Goal: Task Accomplishment & Management: Manage account settings

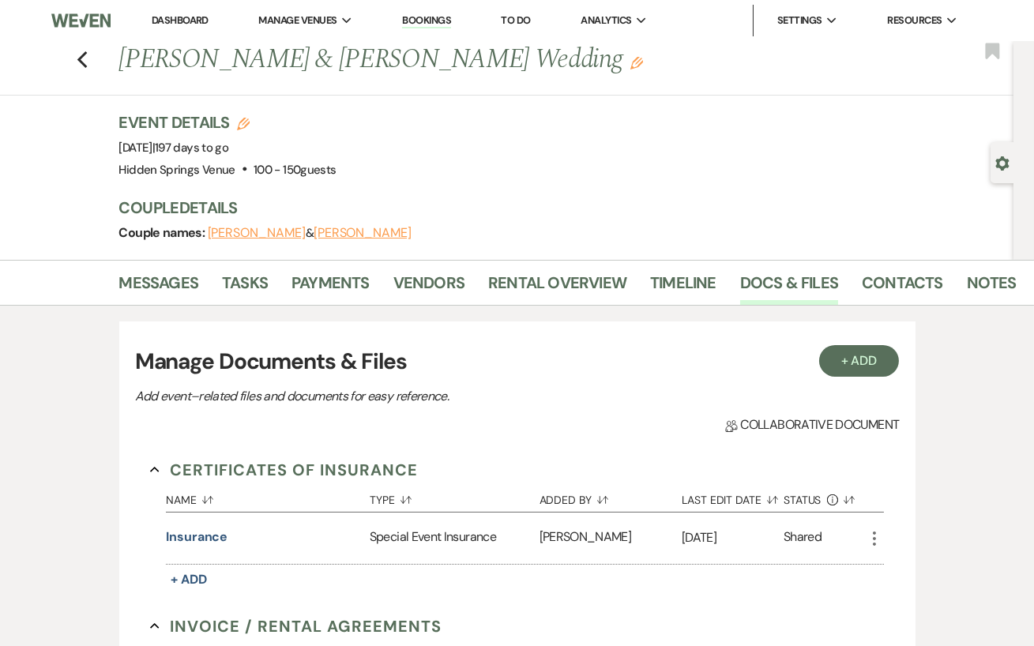
click at [179, 17] on link "Dashboard" at bounding box center [180, 19] width 57 height 13
select select "8"
select select "4"
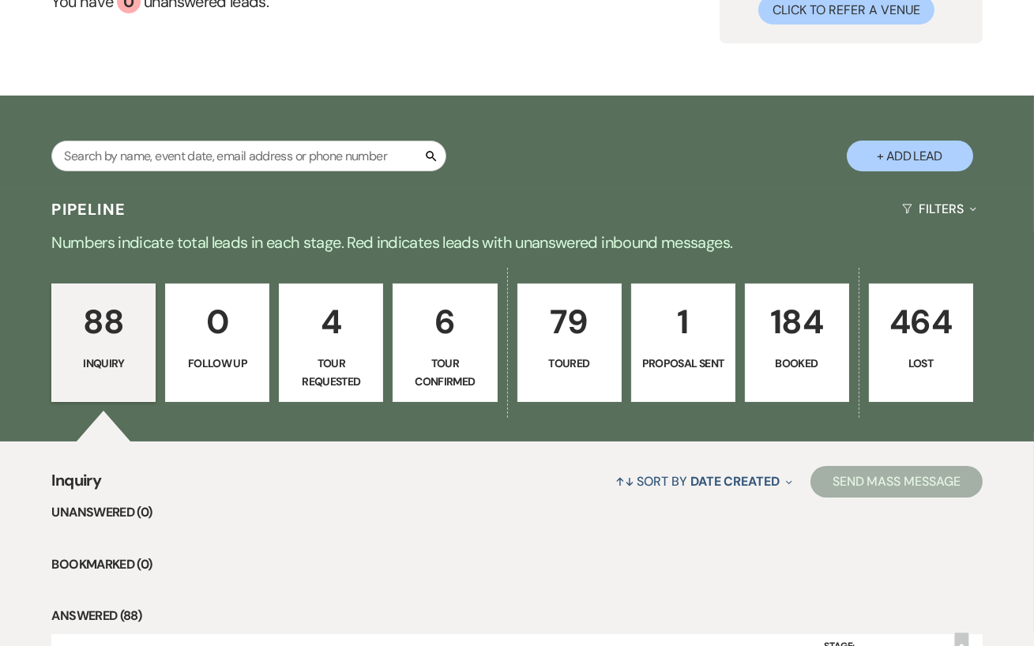
scroll to position [170, 0]
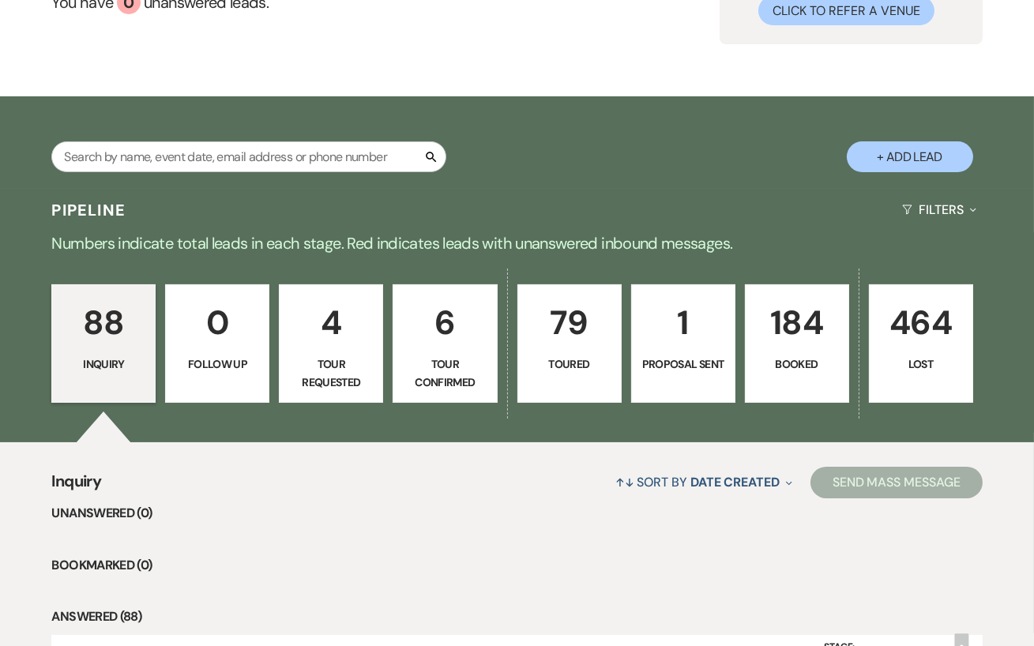
click at [701, 343] on p "1" at bounding box center [683, 322] width 84 height 53
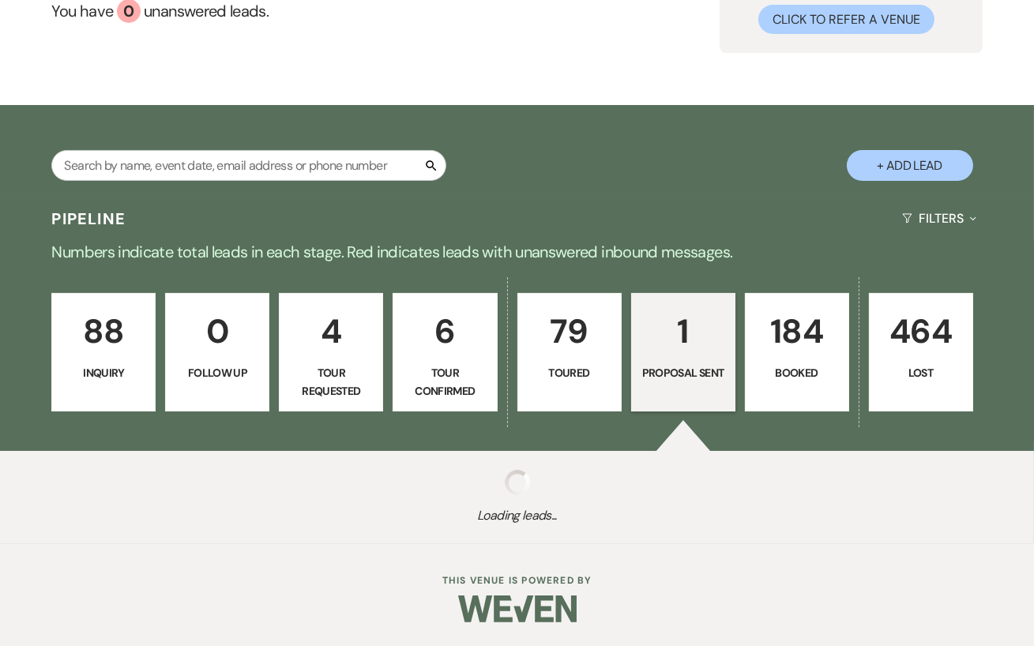
select select "6"
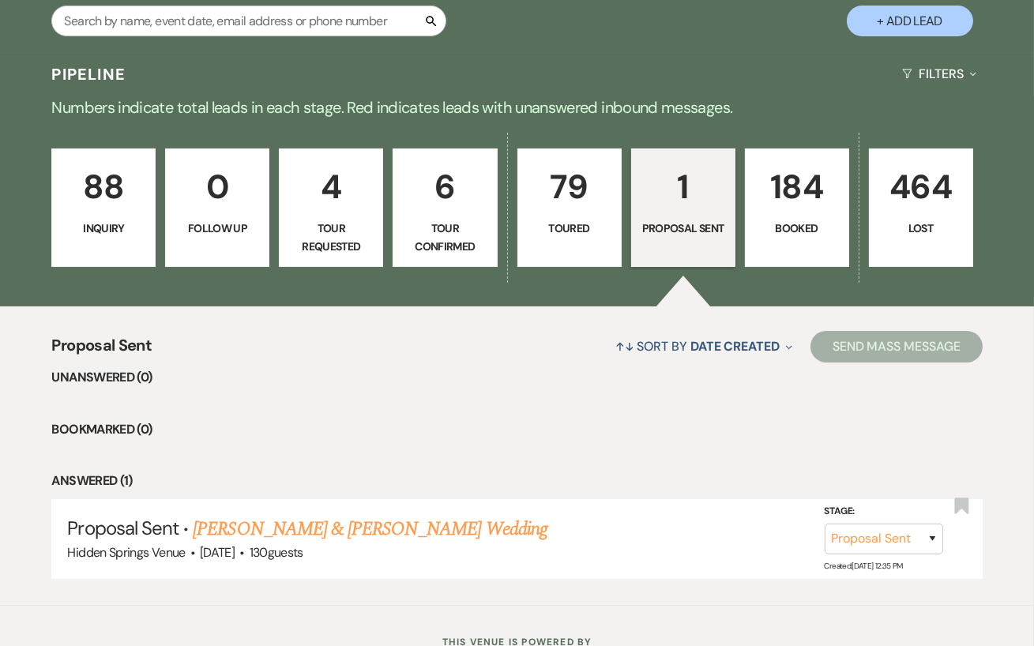
scroll to position [357, 0]
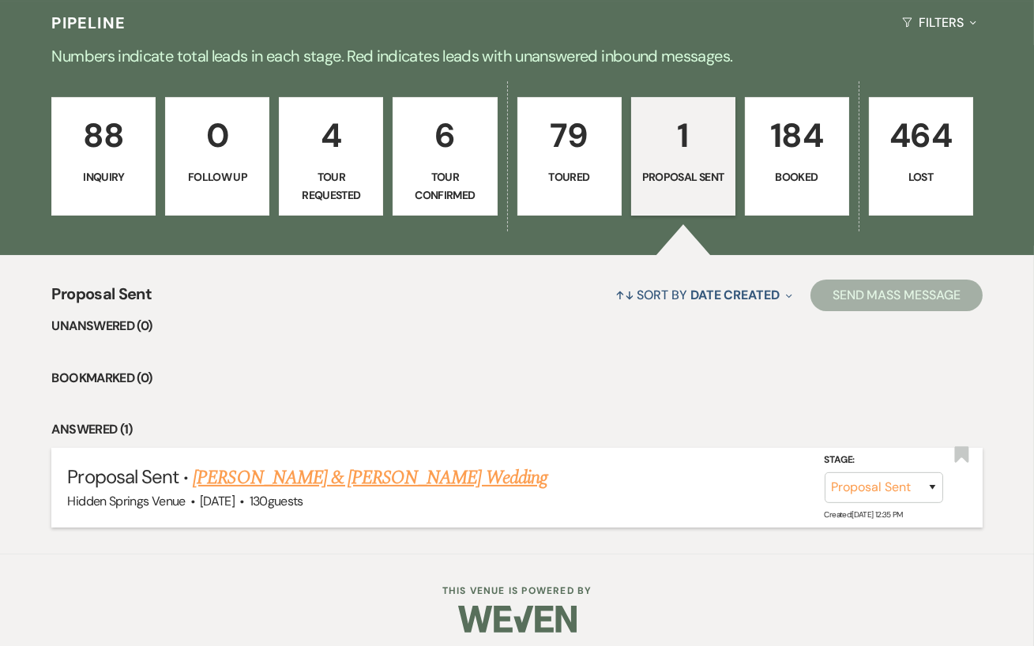
click at [414, 475] on link "[PERSON_NAME] & [PERSON_NAME] Wedding" at bounding box center [370, 478] width 354 height 28
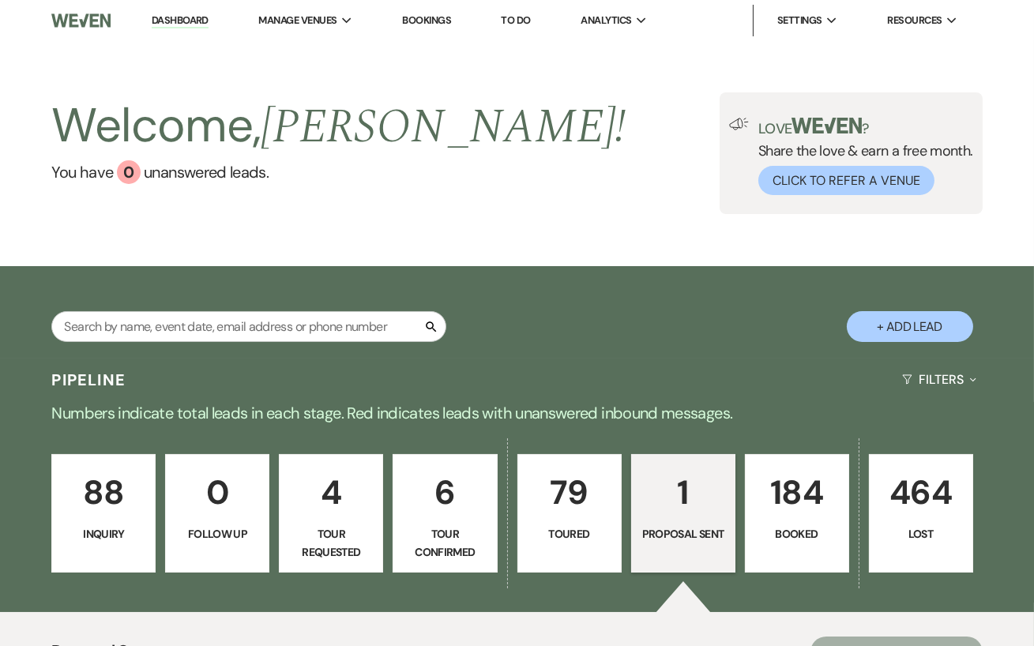
select select "6"
select select "5"
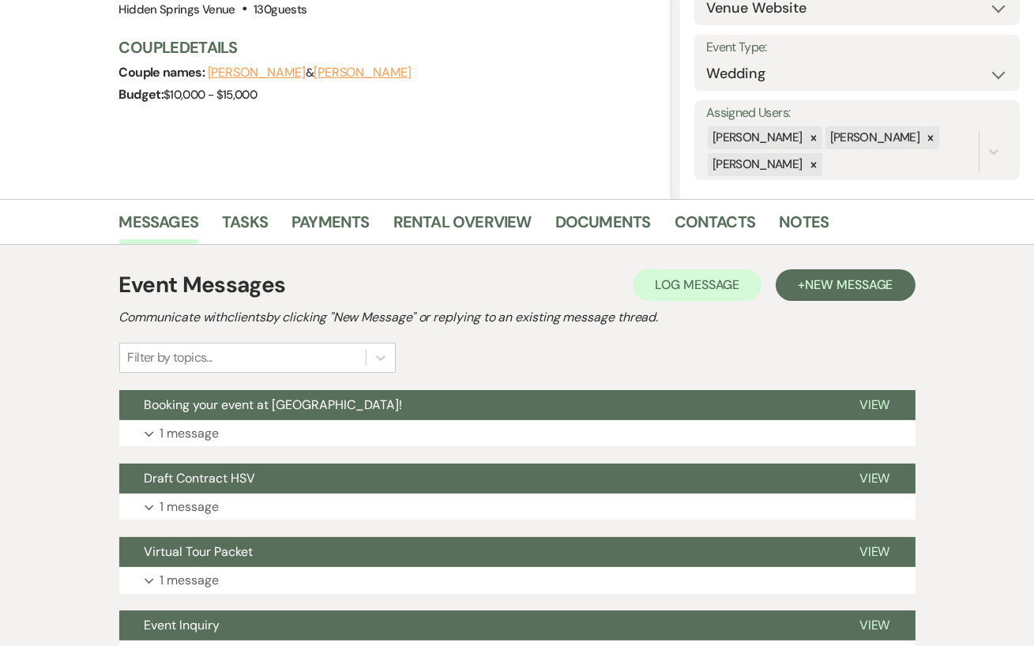
scroll to position [197, 0]
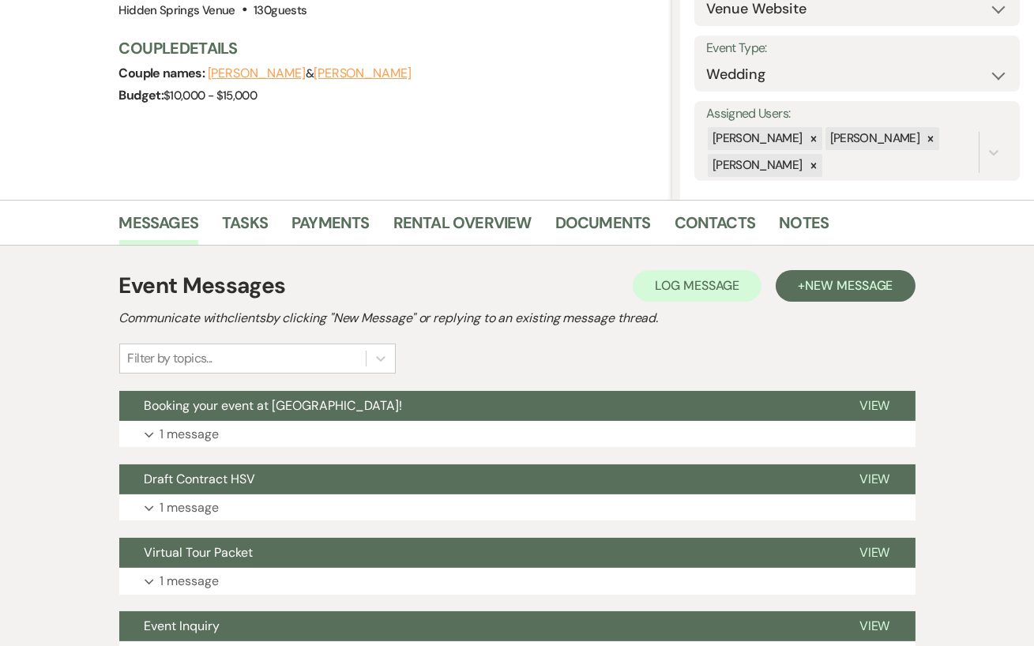
click at [414, 475] on button "Draft Contract HSV" at bounding box center [476, 479] width 715 height 30
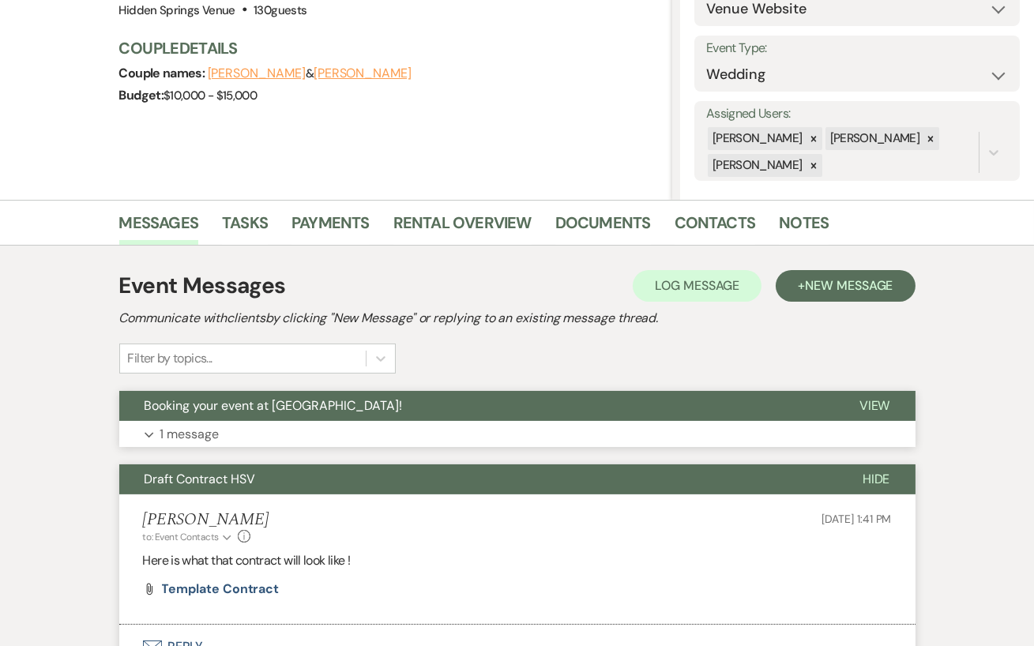
click at [404, 430] on button "Expand 1 message" at bounding box center [517, 434] width 796 height 27
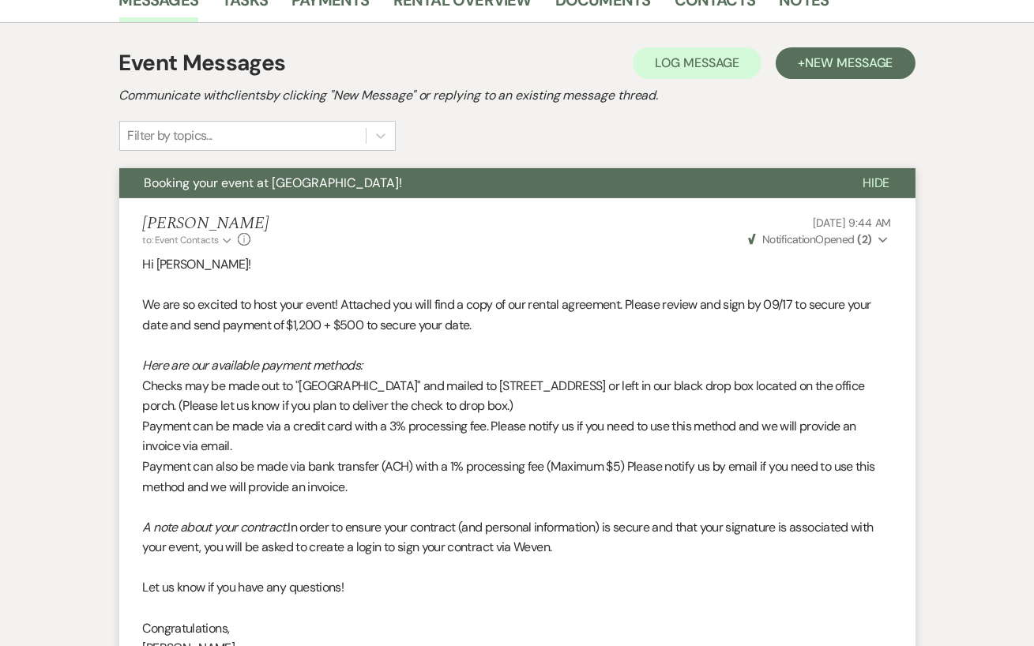
scroll to position [429, 0]
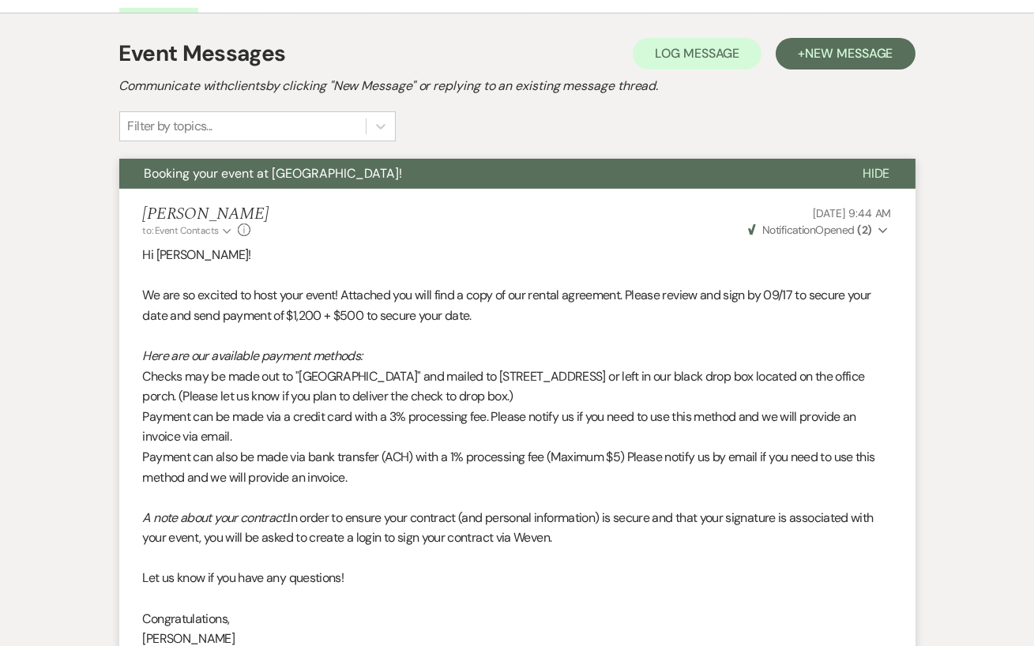
click at [883, 229] on icon "Expand" at bounding box center [882, 230] width 9 height 11
click at [953, 270] on div "Event Messages Log Log Message + New Message Communicate with clients by clicki…" at bounding box center [517, 577] width 900 height 1128
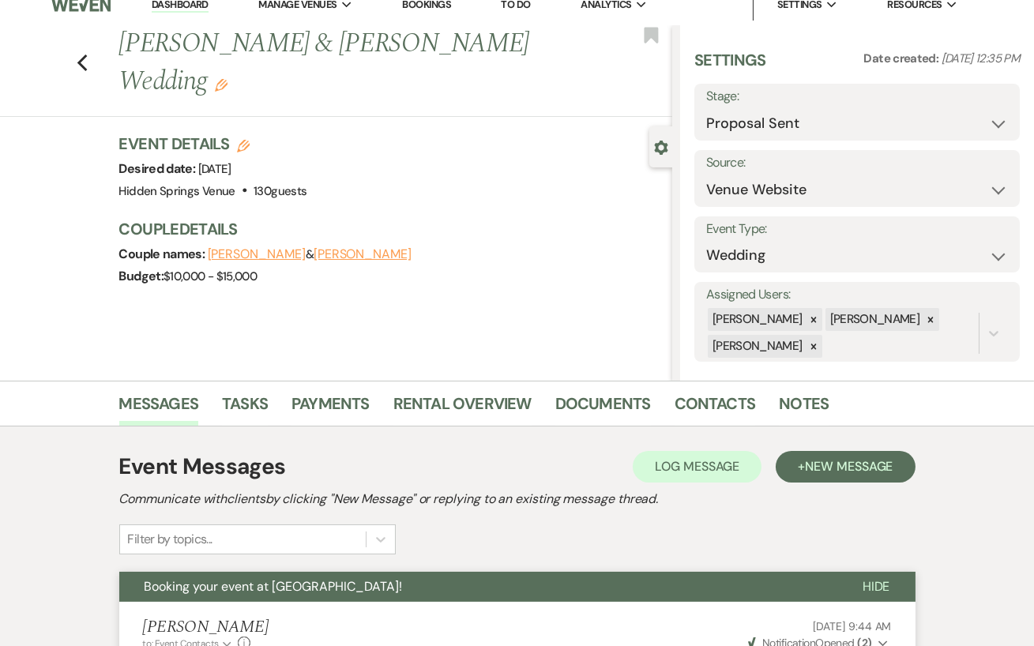
scroll to position [0, 0]
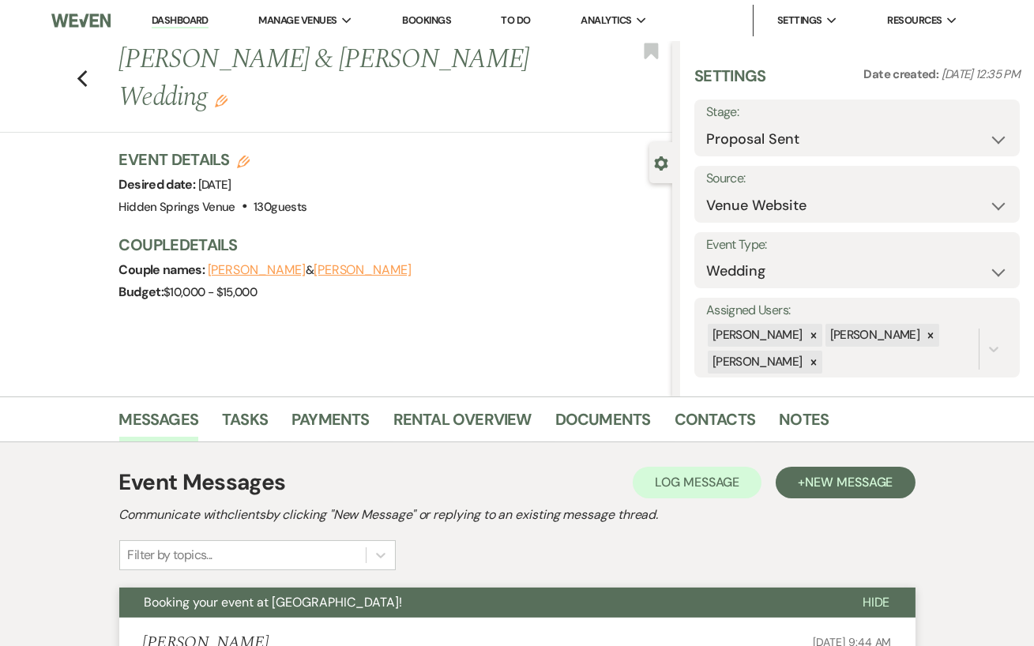
drag, startPoint x: 182, startPoint y: 16, endPoint x: 182, endPoint y: 567, distance: 551.2
click at [188, 24] on link "Dashboard" at bounding box center [180, 20] width 57 height 15
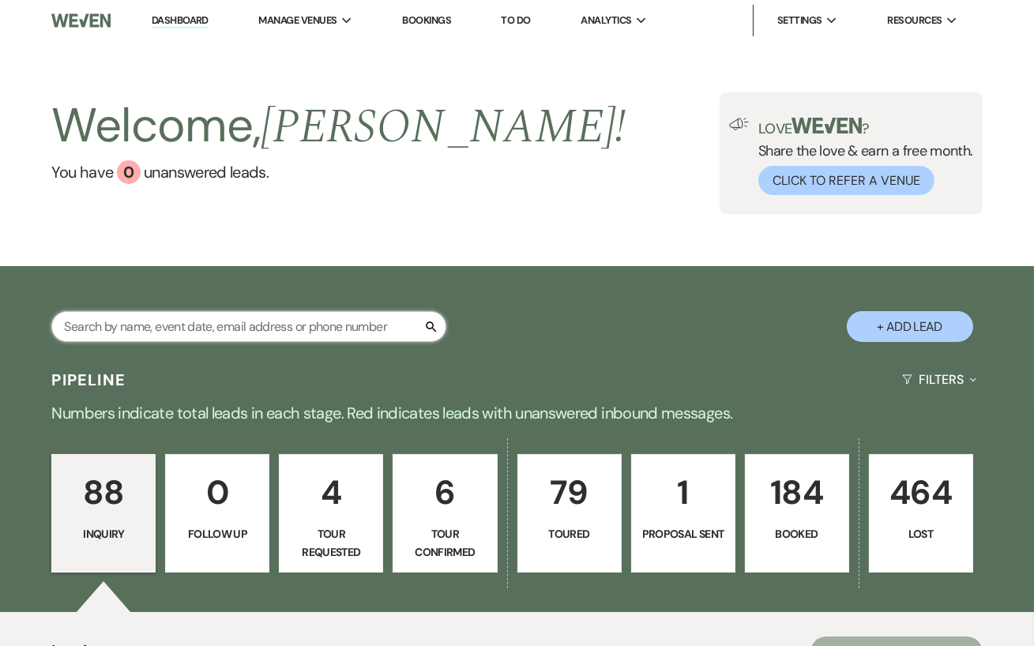
click at [244, 331] on input "text" at bounding box center [248, 326] width 395 height 31
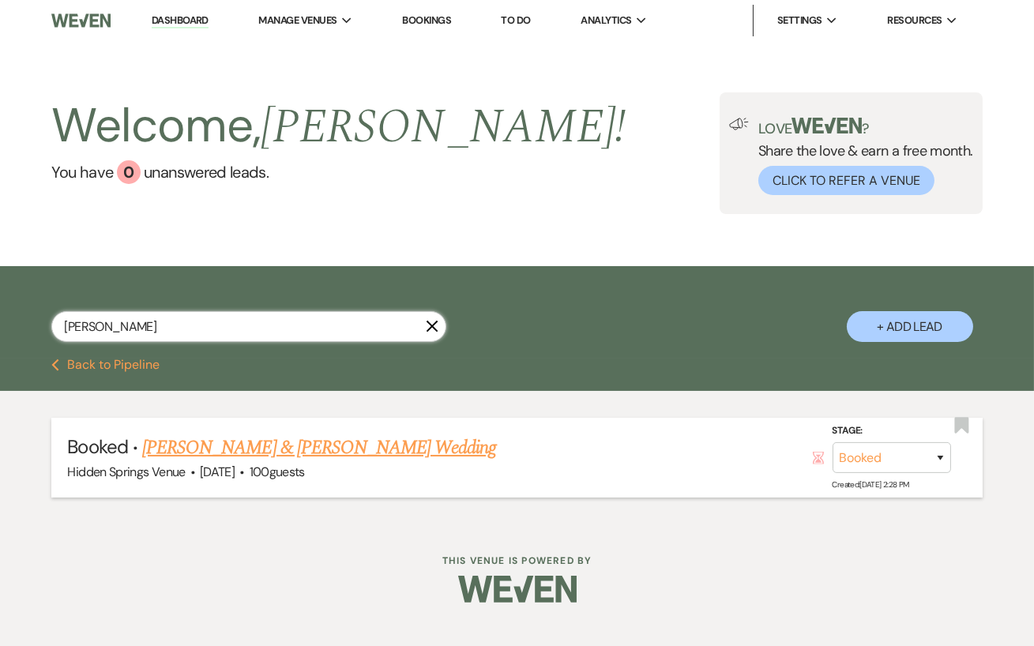
type input "[PERSON_NAME]"
click at [218, 443] on link "[PERSON_NAME] & [PERSON_NAME] Wedding" at bounding box center [319, 448] width 354 height 28
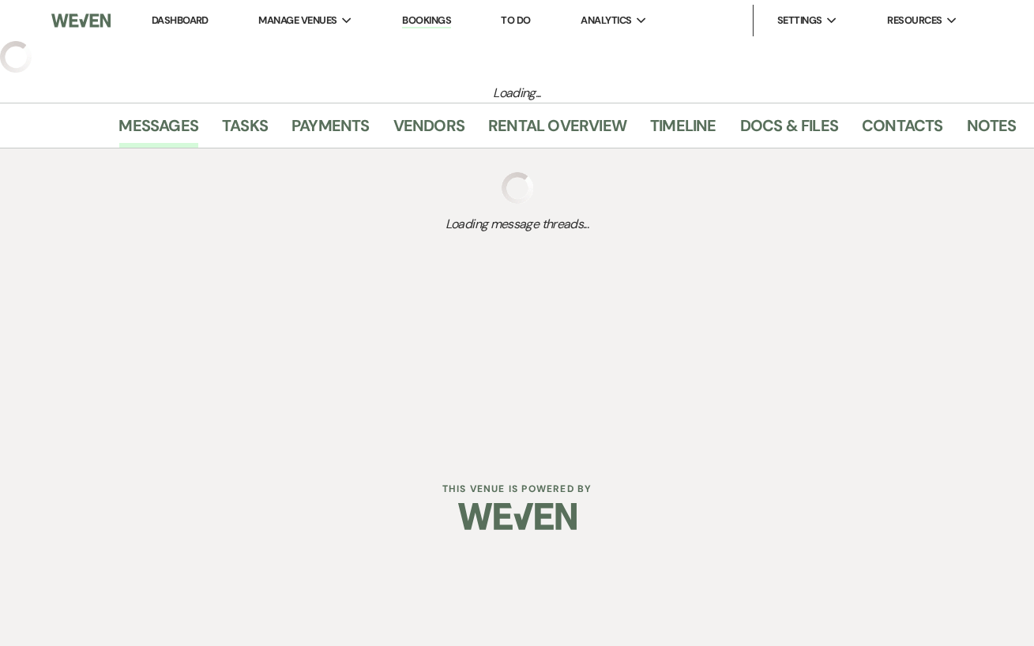
select select "14"
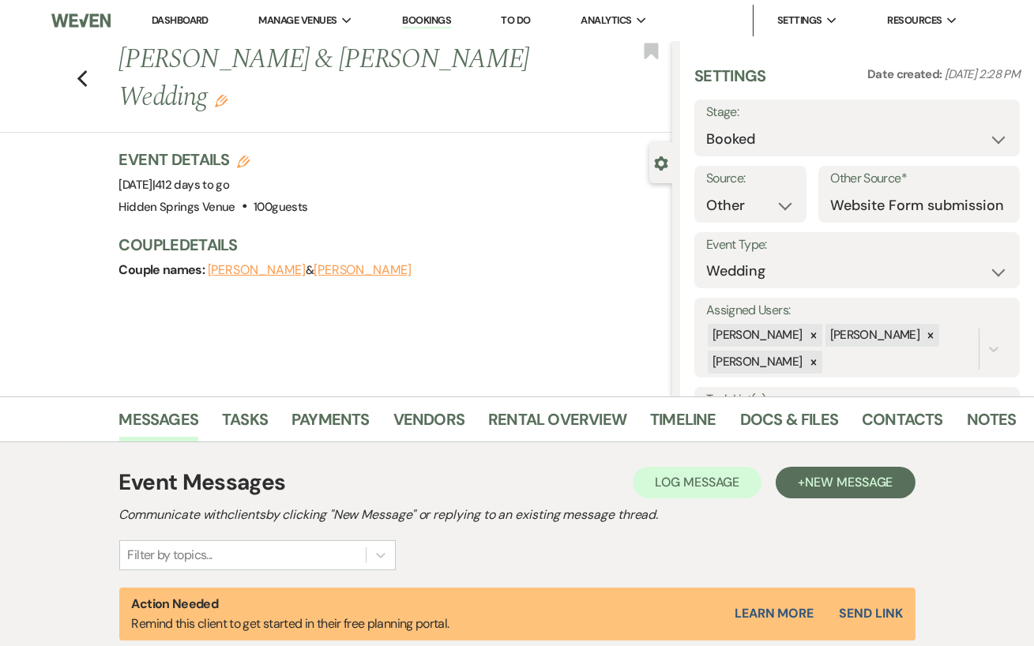
drag, startPoint x: 531, startPoint y: 66, endPoint x: 117, endPoint y: 67, distance: 414.6
click at [117, 67] on div "Previous [PERSON_NAME] & [PERSON_NAME] Wedding Edit" at bounding box center [391, 78] width 561 height 75
copy h1 "[PERSON_NAME] & [PERSON_NAME] Wedding"
click at [379, 148] on div "Event Details Edit Event Date: [DATE] | 412 days to go Venue: [GEOGRAPHIC_DATA]…" at bounding box center [387, 182] width 537 height 69
click at [804, 433] on link "Docs & Files" at bounding box center [789, 424] width 98 height 35
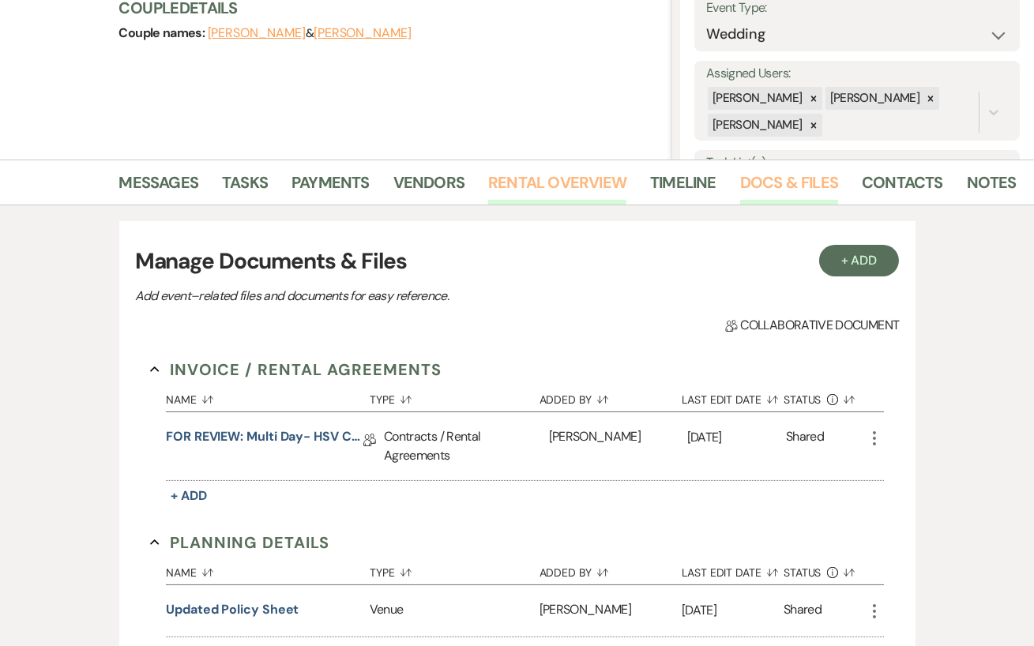
scroll to position [240, 0]
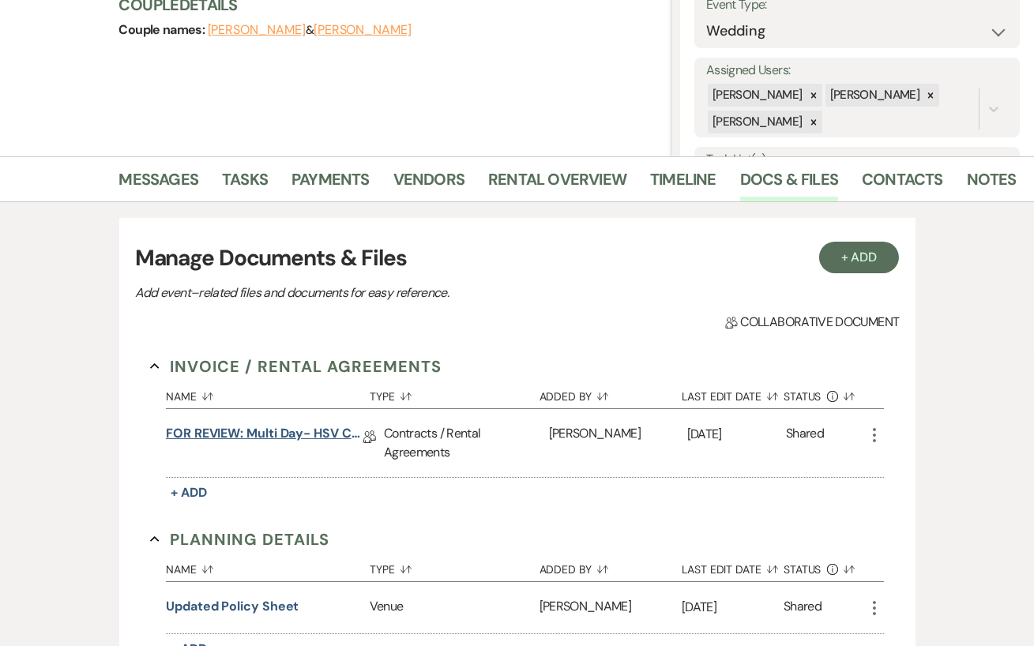
click at [303, 433] on link "FOR REVIEW: Multi Day- HSV Contract" at bounding box center [264, 436] width 197 height 24
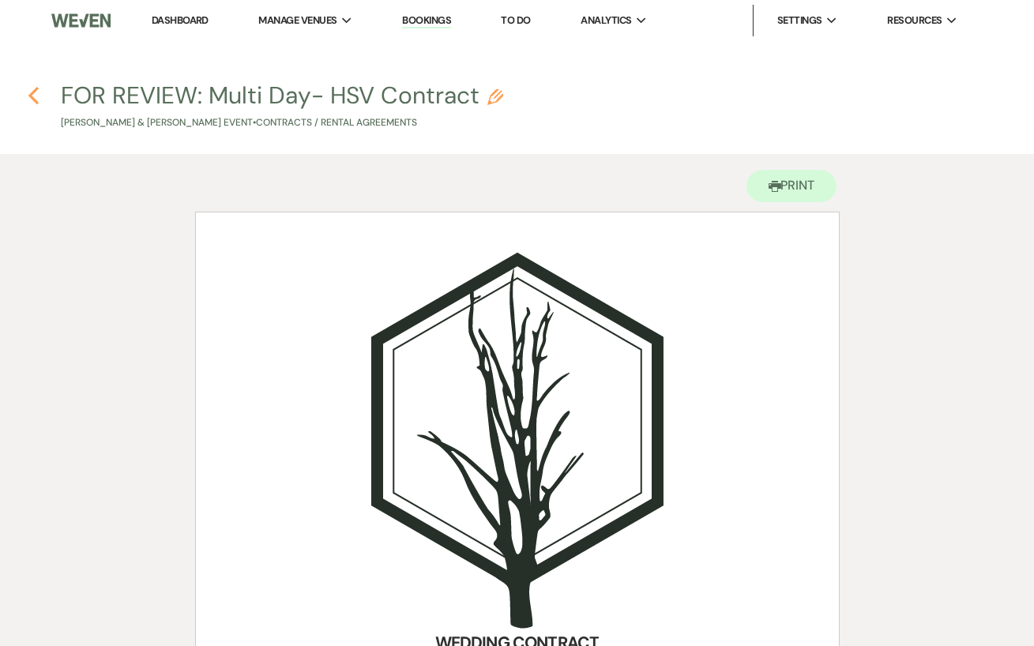
click at [38, 95] on icon "Previous" at bounding box center [34, 95] width 12 height 19
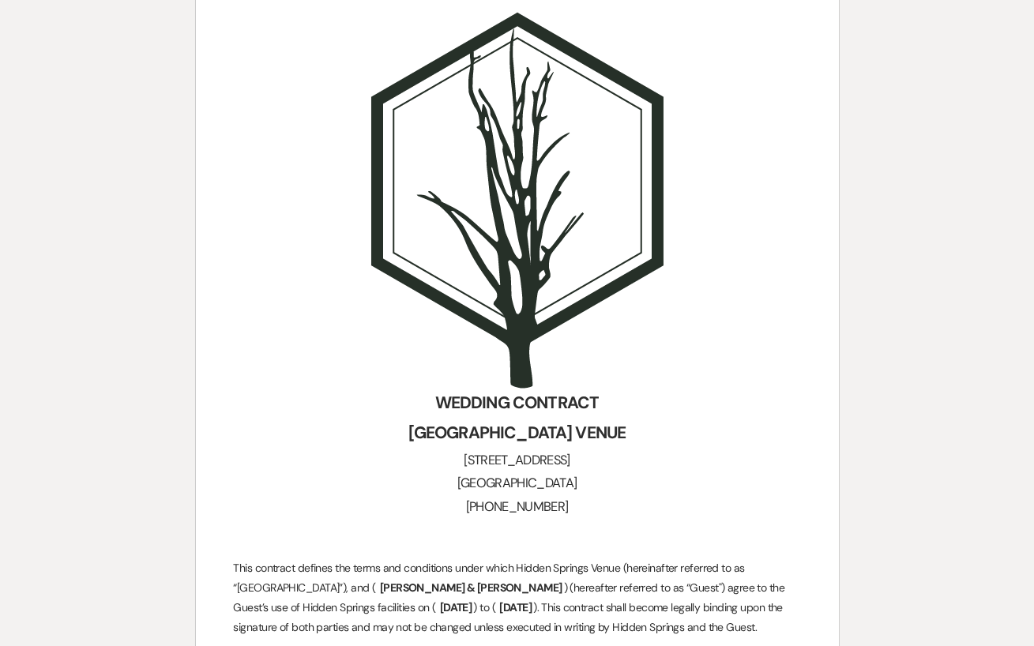
select select "14"
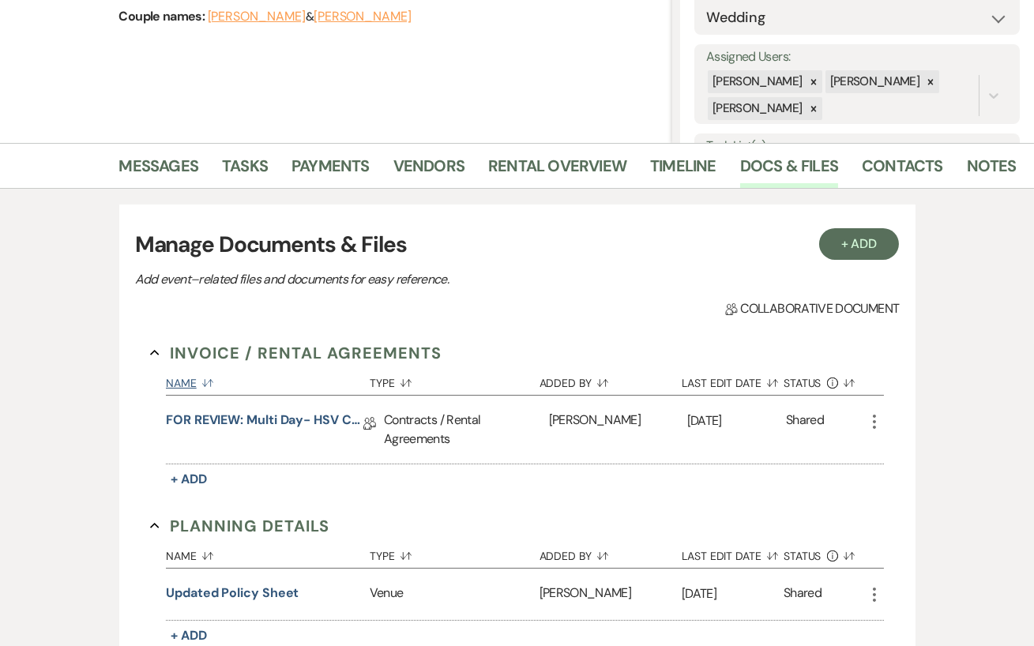
scroll to position [264, 0]
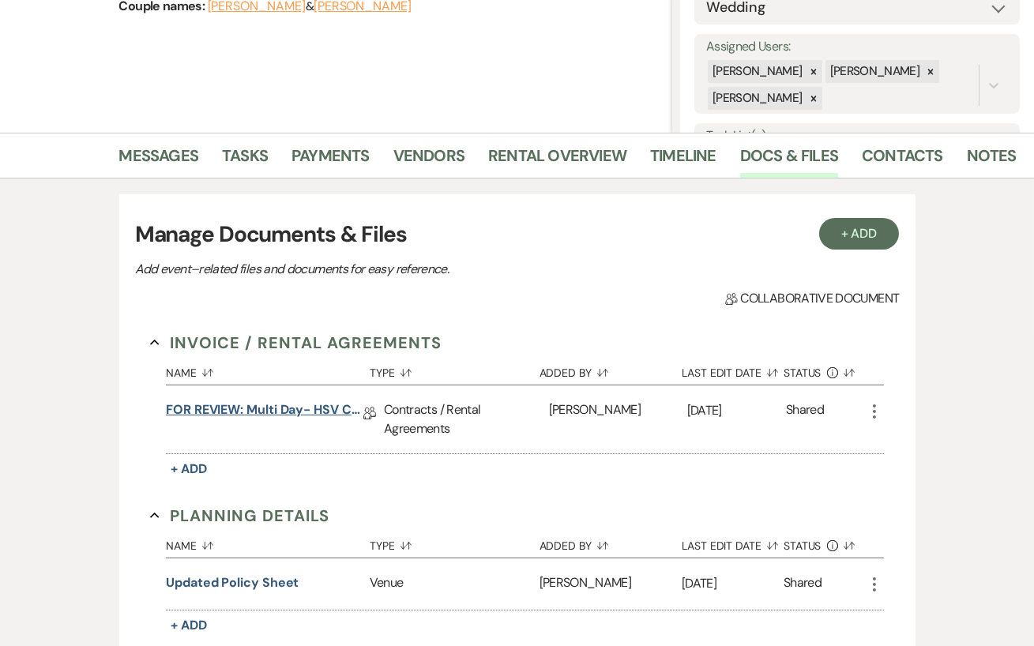
click at [302, 404] on link "FOR REVIEW: Multi Day- HSV Contract" at bounding box center [264, 412] width 197 height 24
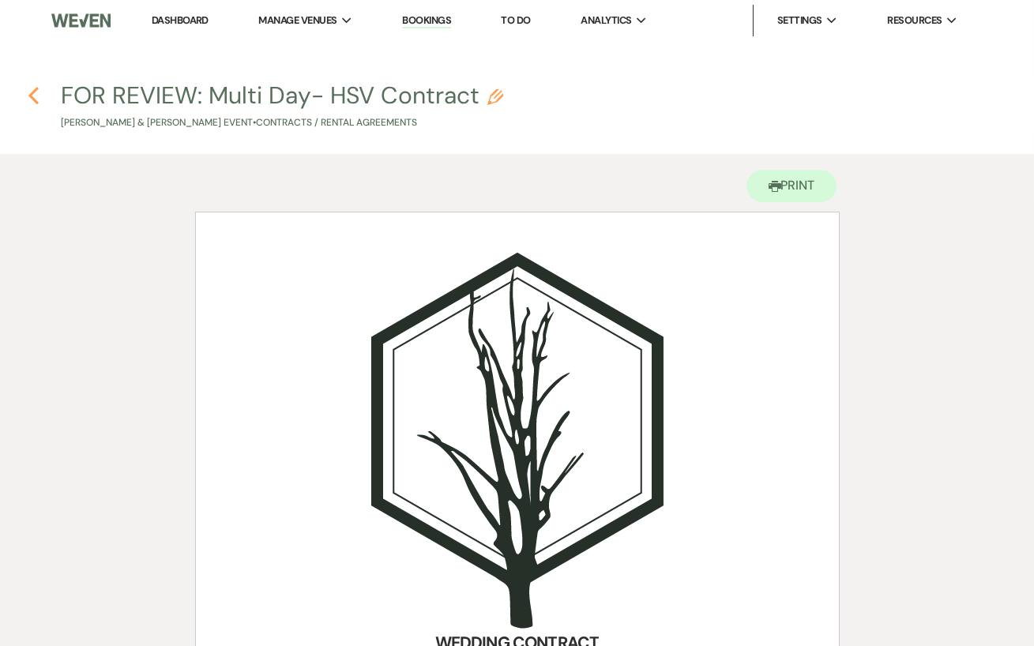
click at [32, 86] on icon "Previous" at bounding box center [34, 95] width 12 height 19
select select "14"
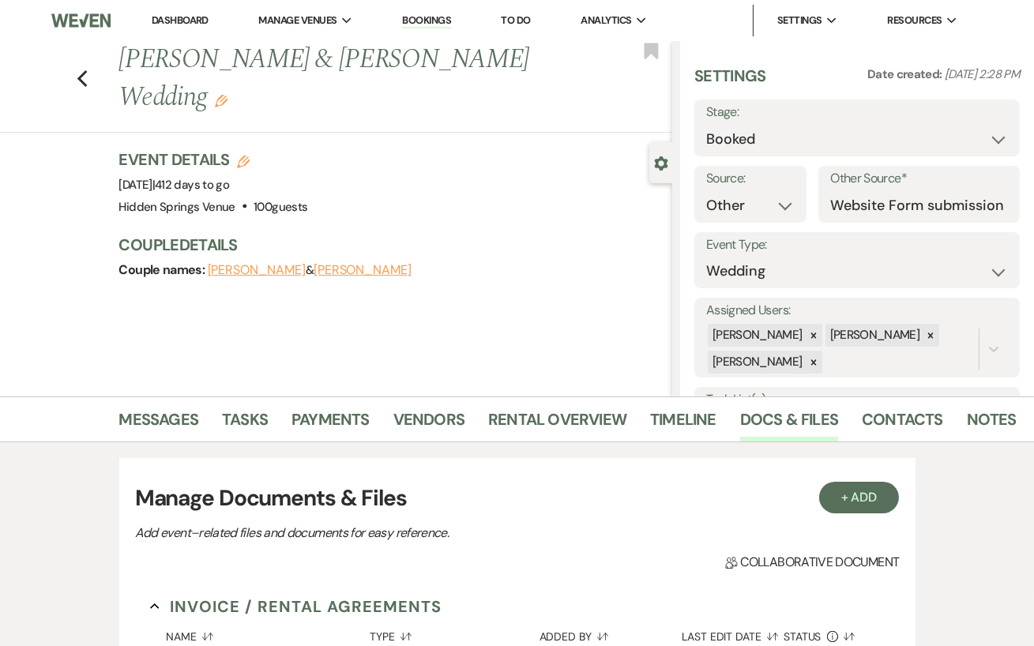
scroll to position [264, 0]
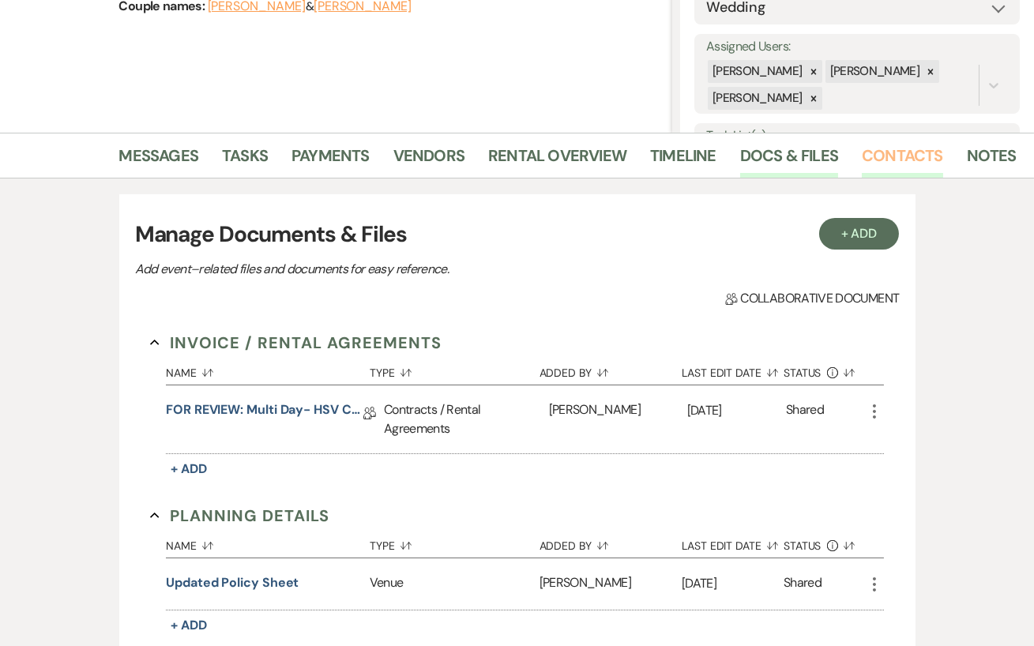
click at [884, 154] on link "Contacts" at bounding box center [902, 160] width 81 height 35
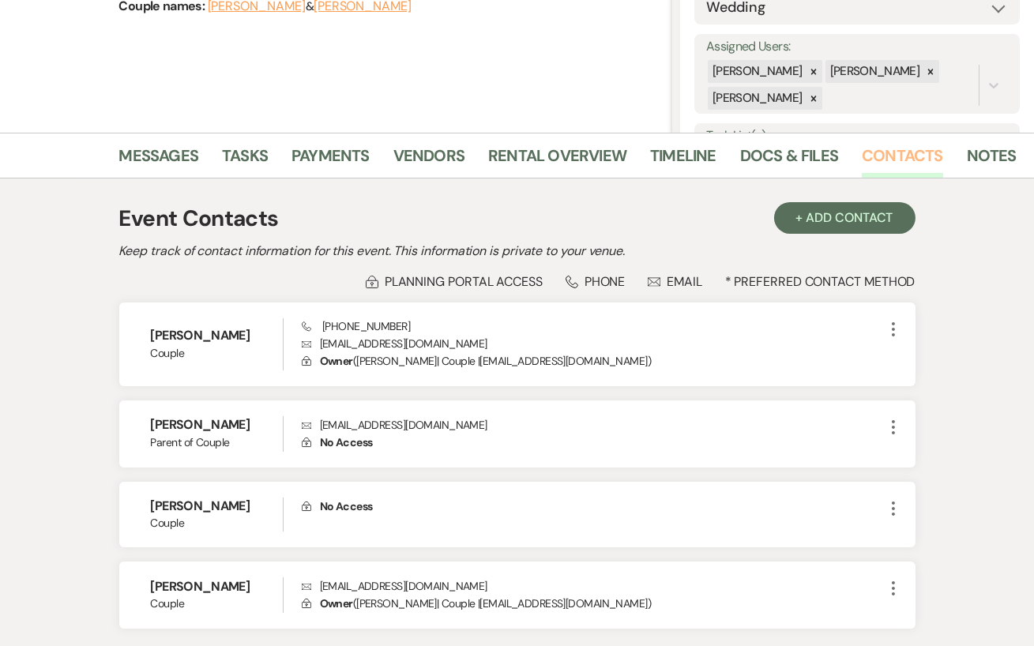
scroll to position [379, 0]
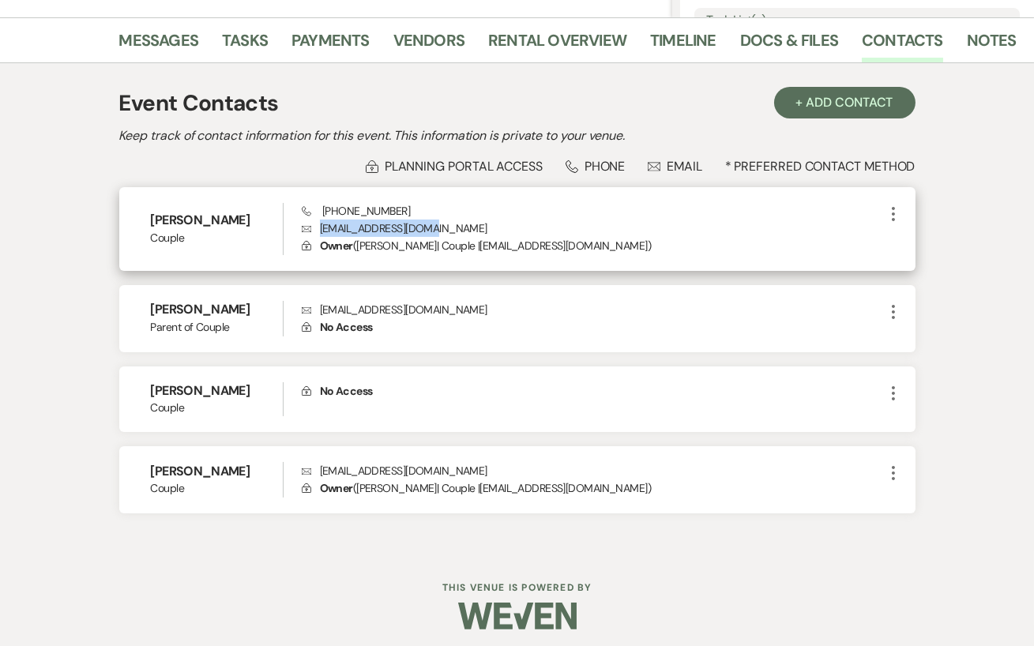
drag, startPoint x: 437, startPoint y: 230, endPoint x: 310, endPoint y: 230, distance: 127.1
click at [310, 230] on p "Envelope [EMAIL_ADDRESS][DOMAIN_NAME]" at bounding box center [593, 228] width 582 height 17
copy p "[EMAIL_ADDRESS][DOMAIN_NAME]"
click at [509, 204] on div "Phone [PHONE_NUMBER] Envelope [EMAIL_ADDRESS][DOMAIN_NAME] Lock Owner ( [PERSON…" at bounding box center [593, 229] width 582 height 52
drag, startPoint x: 406, startPoint y: 212, endPoint x: 313, endPoint y: 211, distance: 93.2
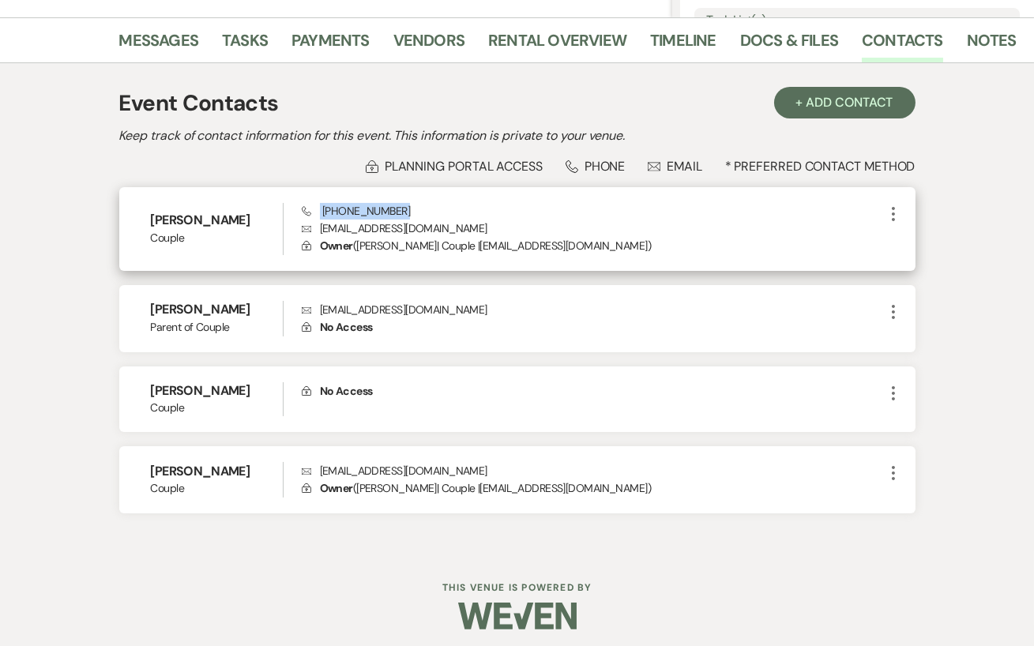
click at [313, 211] on div "Phone [PHONE_NUMBER] Envelope [EMAIL_ADDRESS][DOMAIN_NAME] Lock Owner ( [PERSON…" at bounding box center [593, 229] width 582 height 52
copy span "[PHONE_NUMBER]"
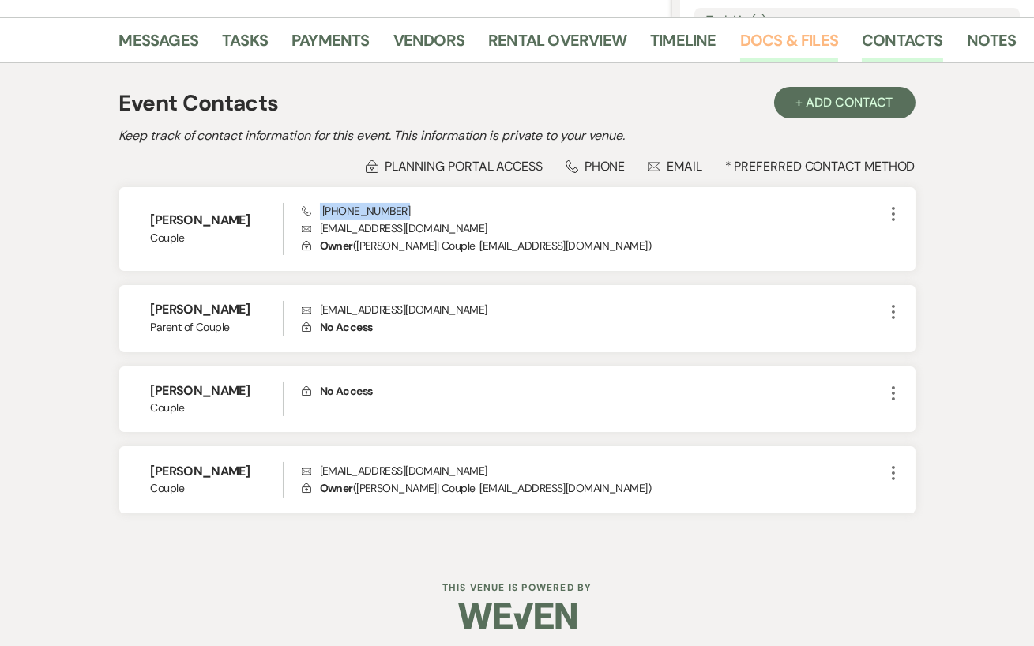
click at [771, 36] on link "Docs & Files" at bounding box center [789, 45] width 98 height 35
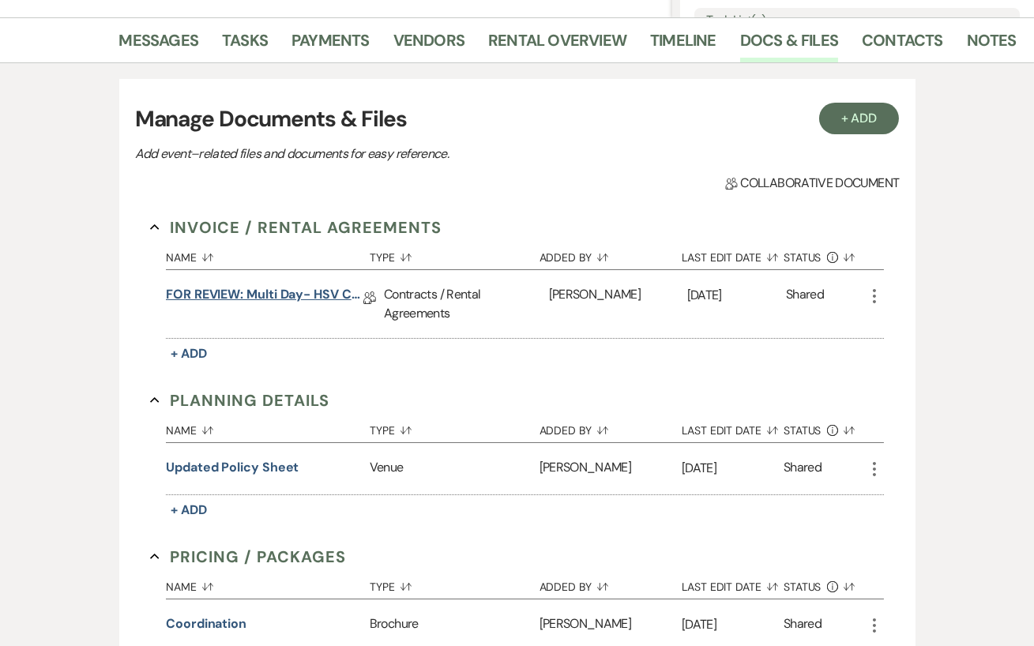
click at [291, 299] on link "FOR REVIEW: Multi Day- HSV Contract" at bounding box center [264, 297] width 197 height 24
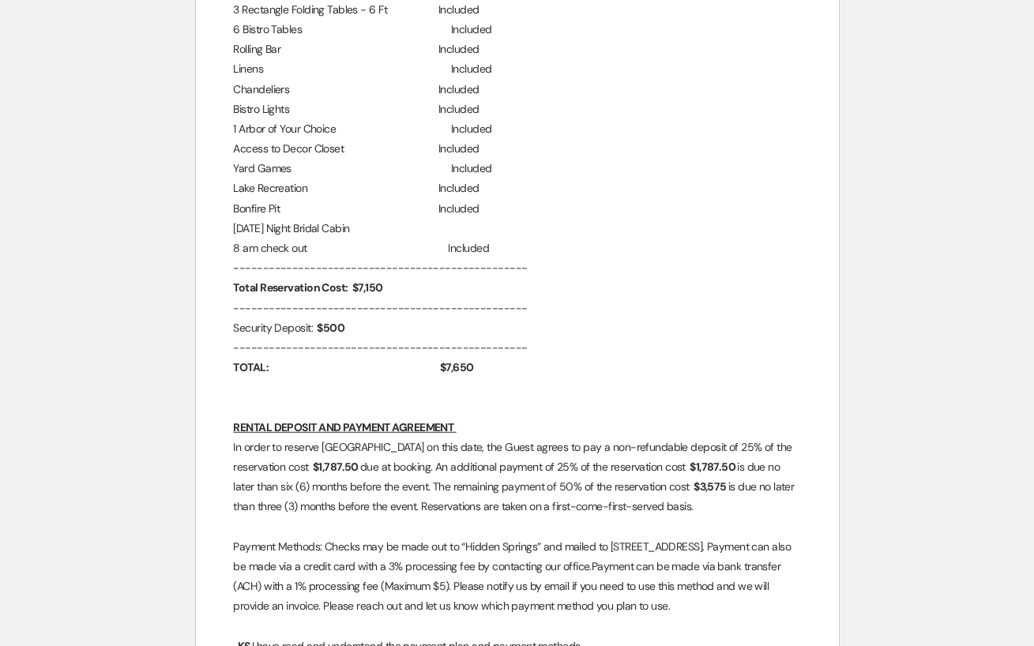
scroll to position [1674, 0]
drag, startPoint x: 364, startPoint y: 486, endPoint x: 321, endPoint y: 485, distance: 42.6
click at [321, 485] on p "In order to reserve [GEOGRAPHIC_DATA] on this date, the Guest agrees to pay a n…" at bounding box center [517, 477] width 567 height 80
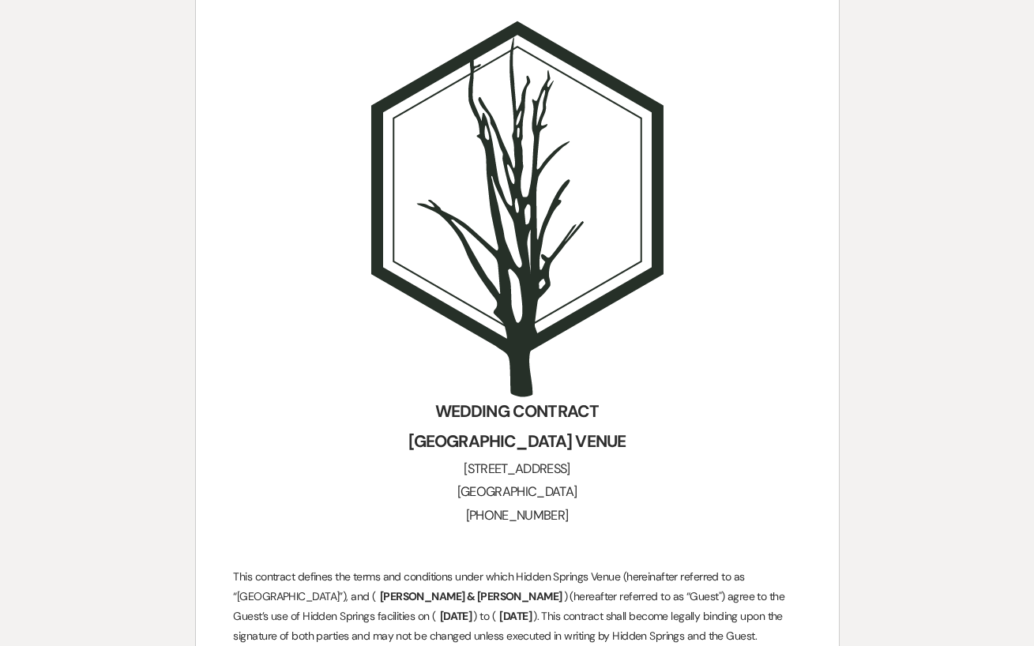
scroll to position [0, 0]
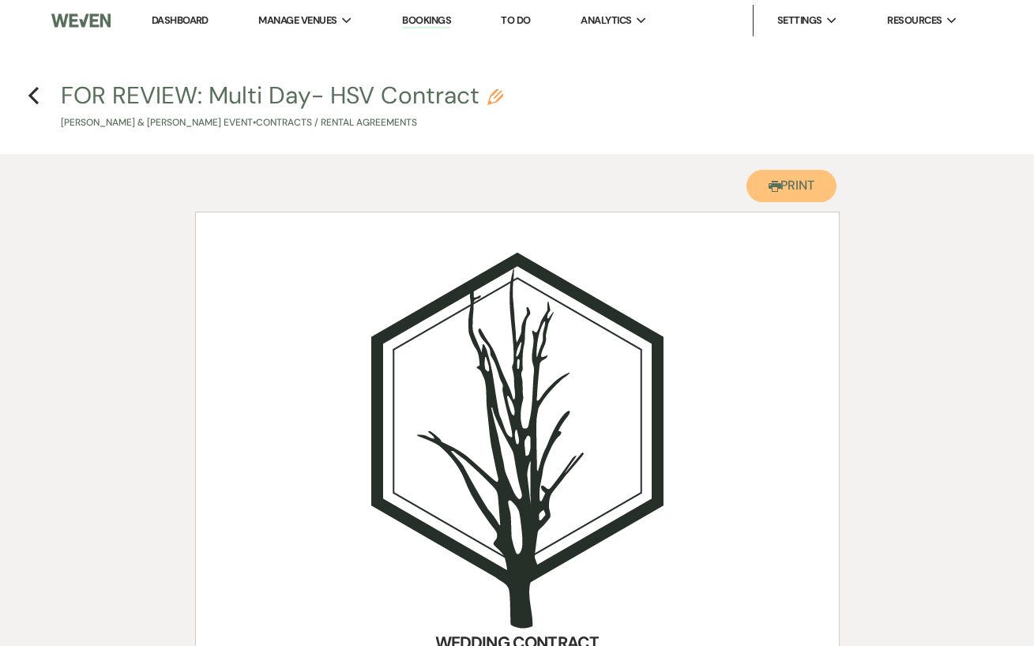
click at [795, 193] on button "Printer Print" at bounding box center [791, 186] width 91 height 32
click at [31, 99] on icon "Previous" at bounding box center [34, 95] width 12 height 19
select select "14"
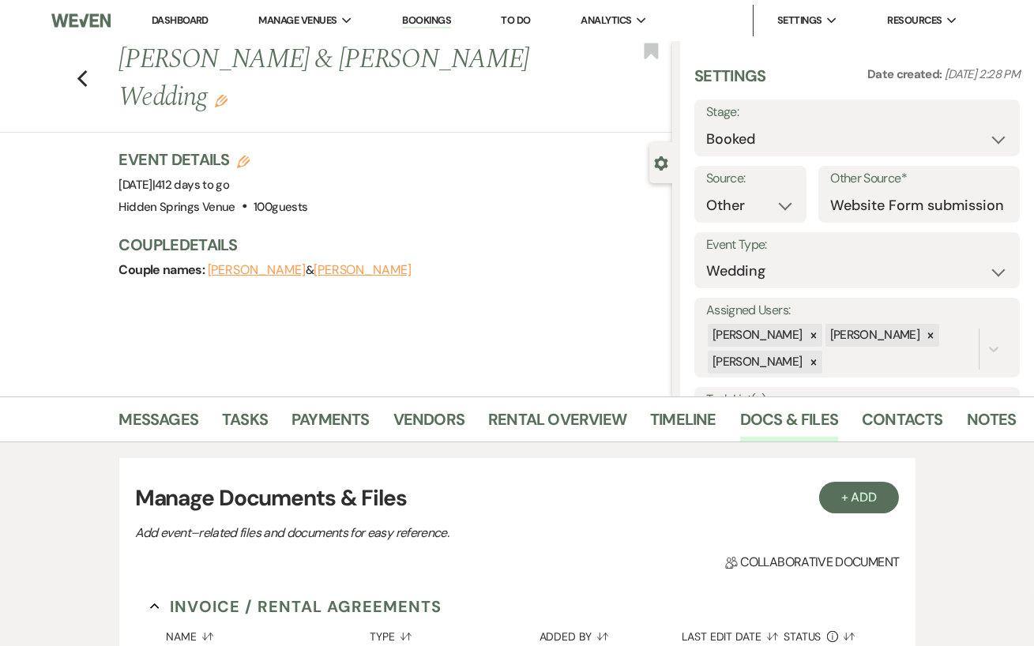
scroll to position [379, 0]
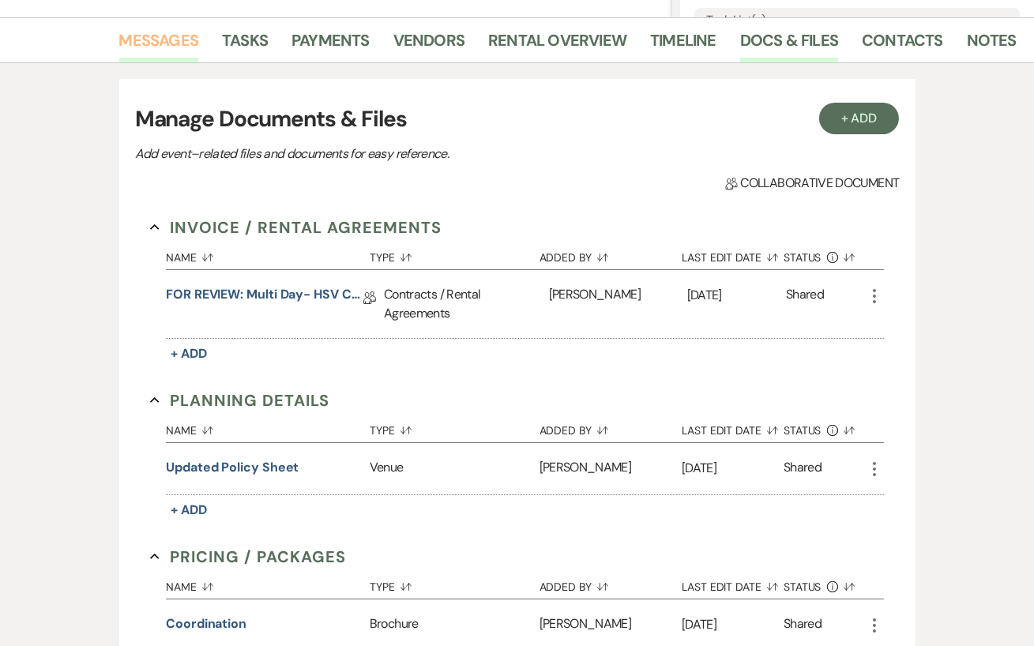
click at [156, 45] on link "Messages" at bounding box center [159, 45] width 80 height 35
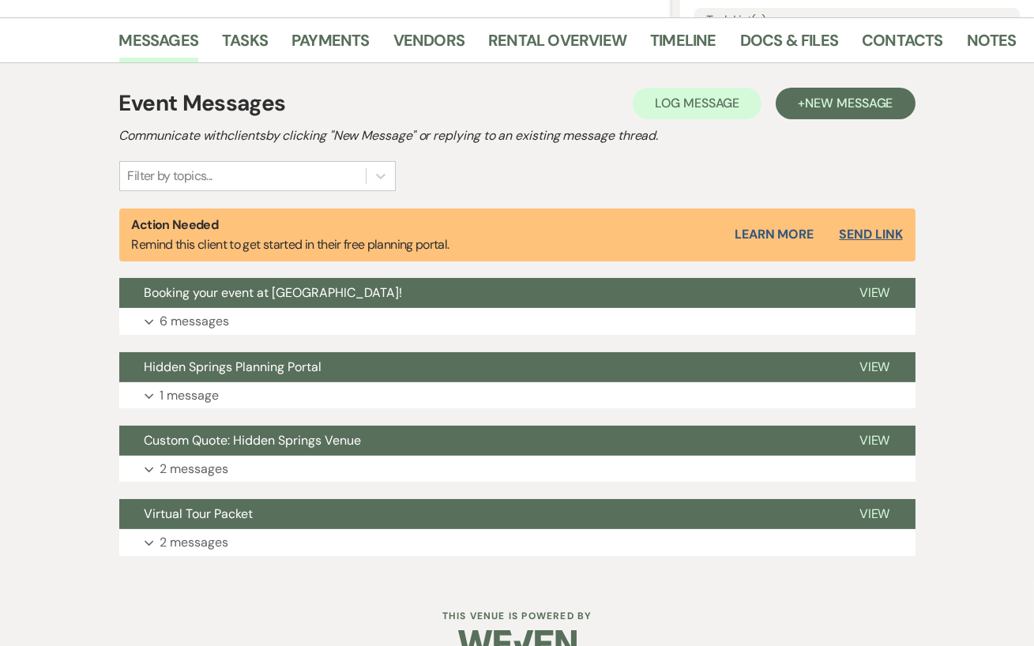
click at [871, 238] on button "Send Link" at bounding box center [870, 234] width 63 height 13
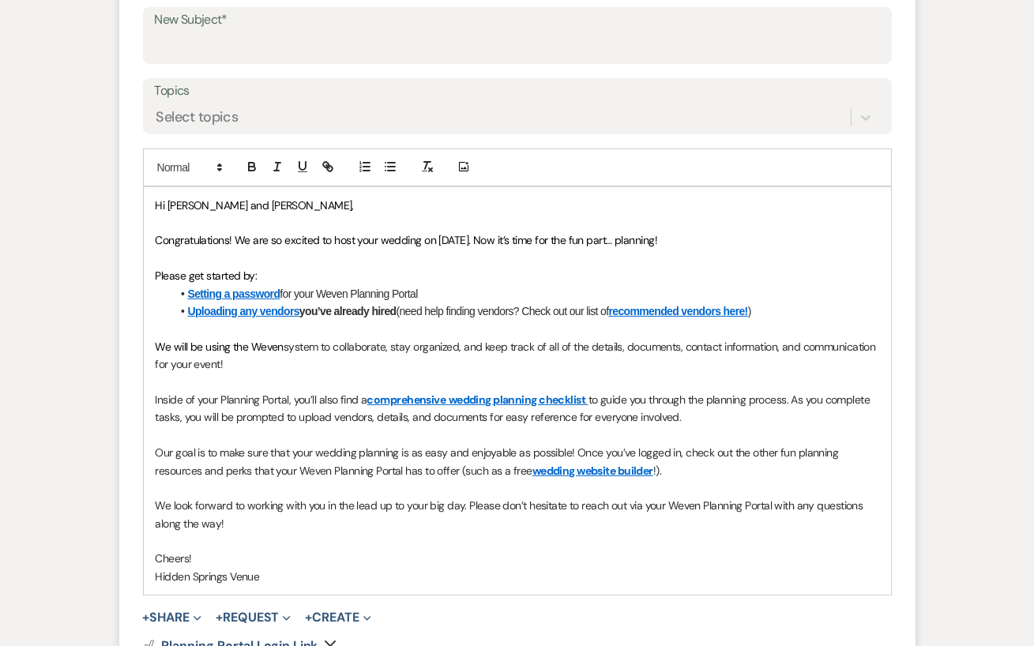
scroll to position [922, 0]
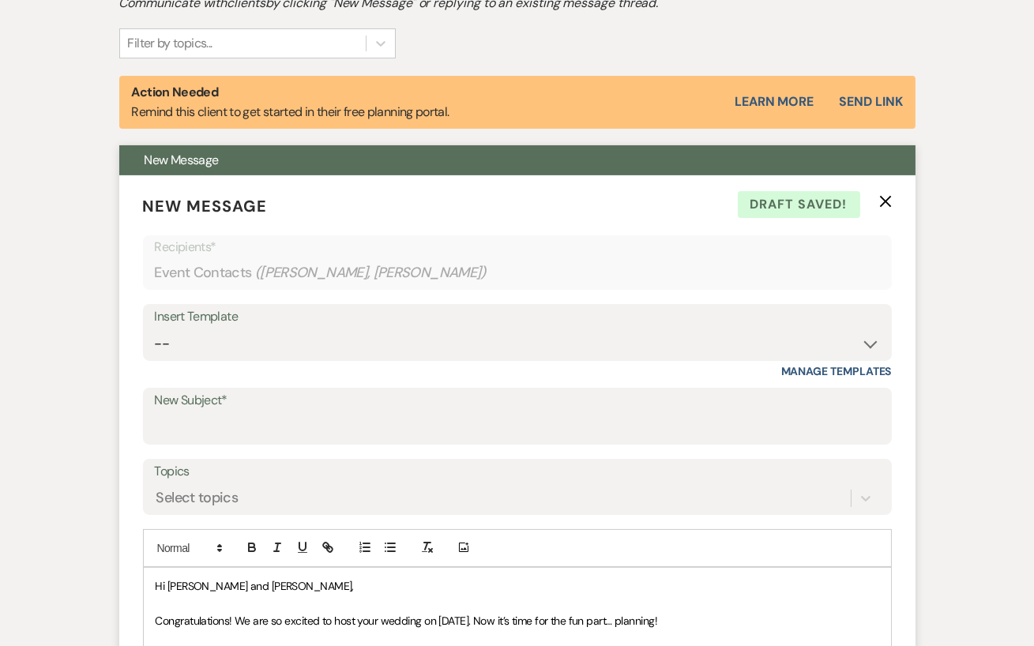
click at [887, 207] on icon "X" at bounding box center [885, 201] width 13 height 13
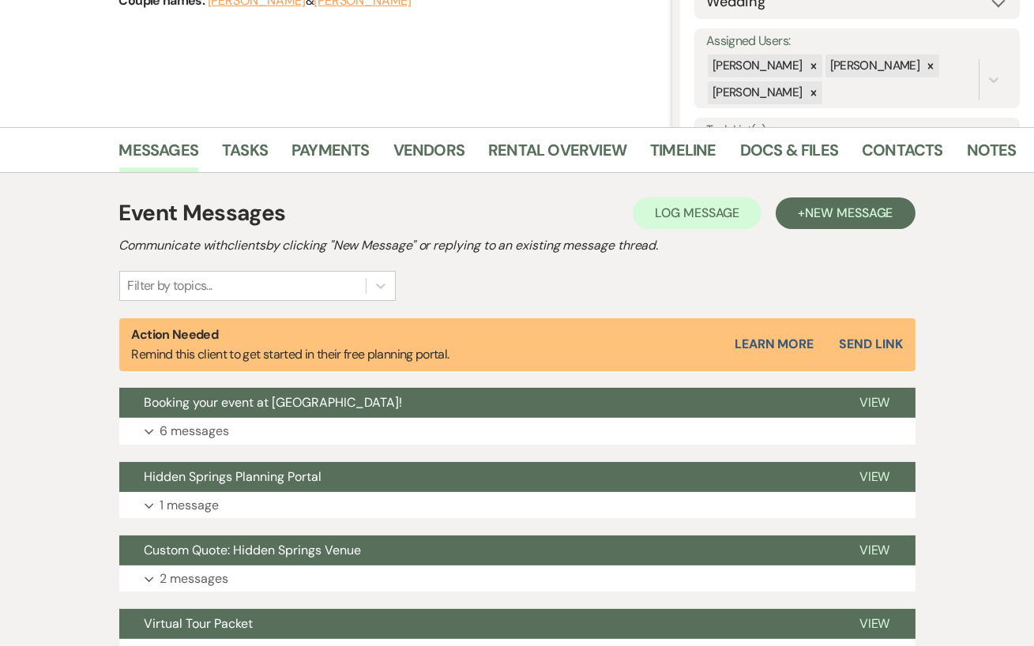
scroll to position [268, 0]
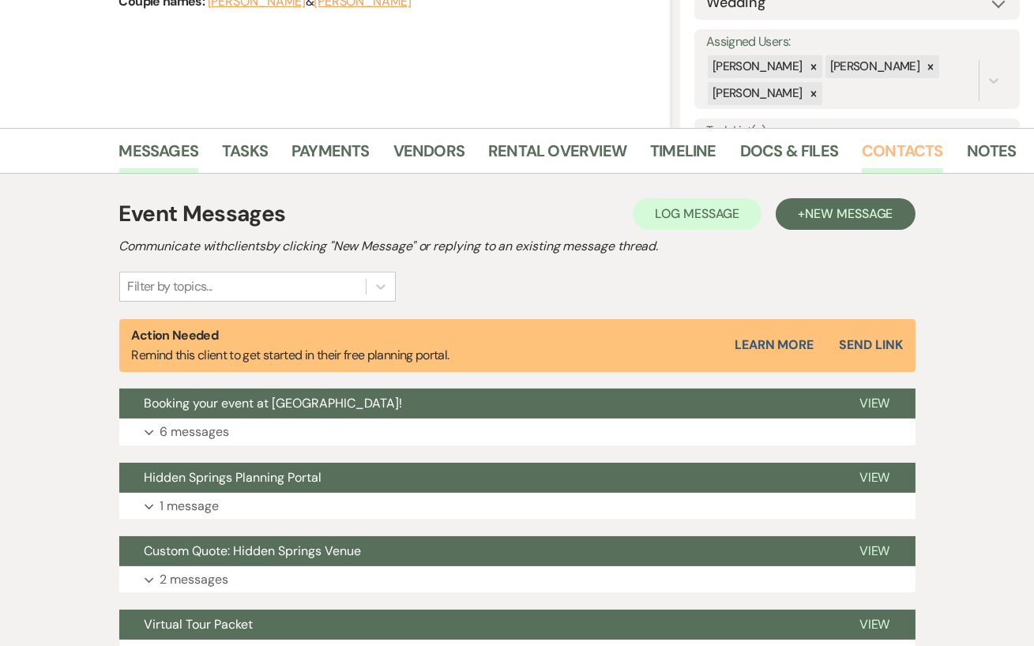
click at [886, 152] on link "Contacts" at bounding box center [902, 155] width 81 height 35
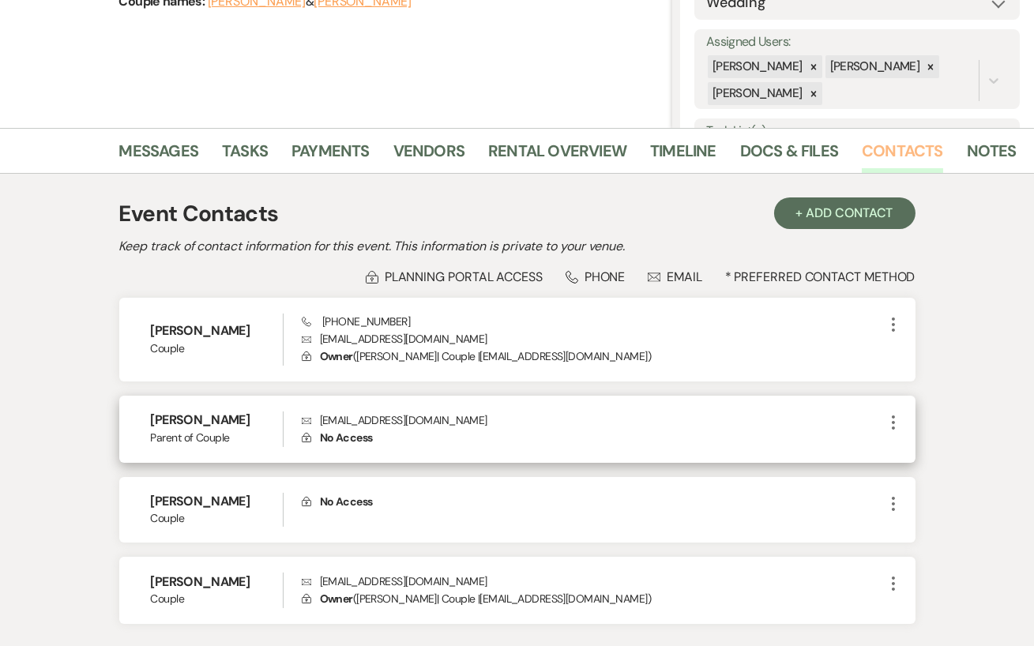
scroll to position [298, 0]
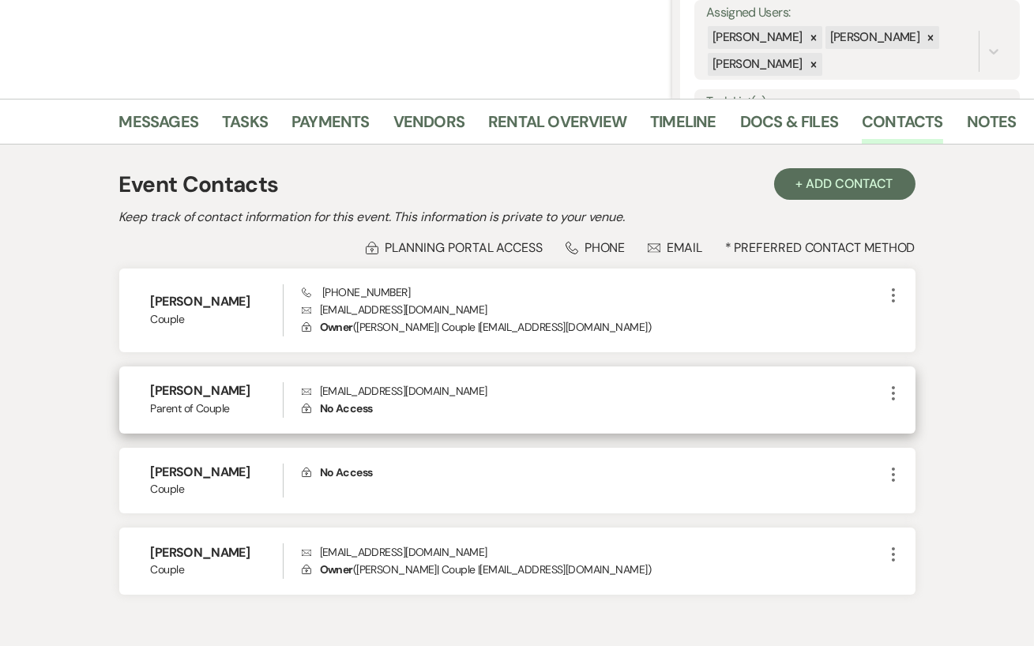
click at [895, 392] on icon "More" at bounding box center [893, 393] width 19 height 19
click at [920, 422] on button "Pencil Edit" at bounding box center [931, 424] width 94 height 27
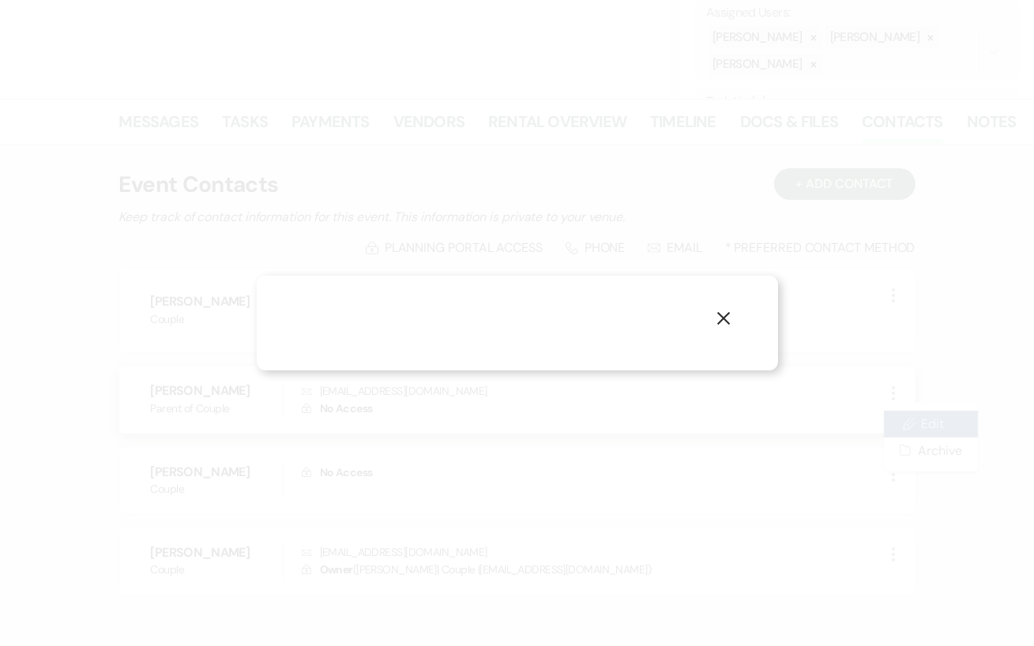
select select "3"
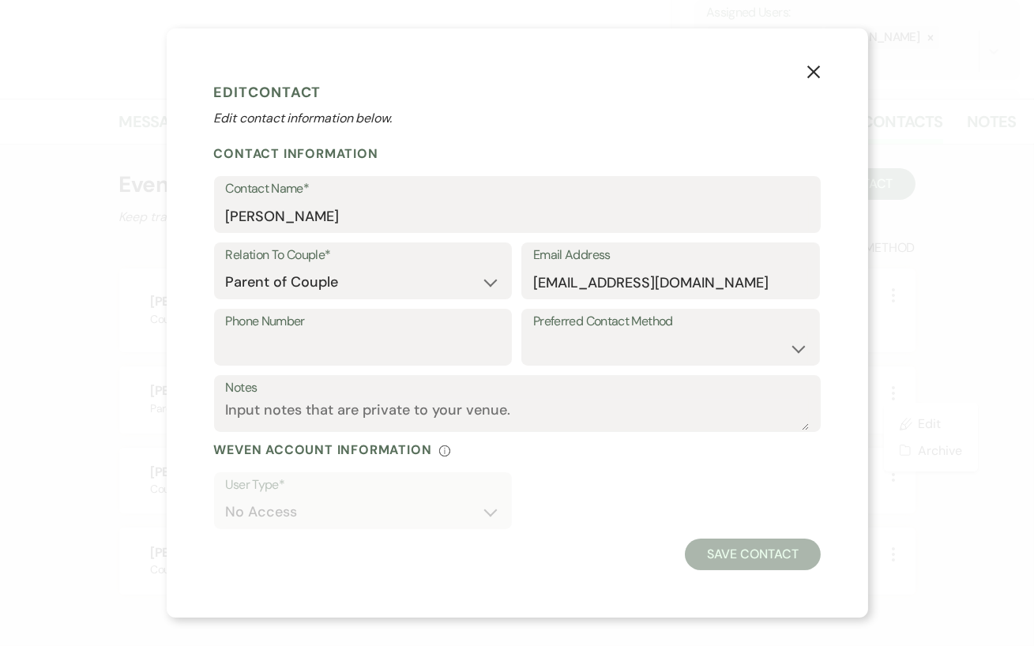
click at [815, 68] on icon "X" at bounding box center [813, 72] width 14 height 14
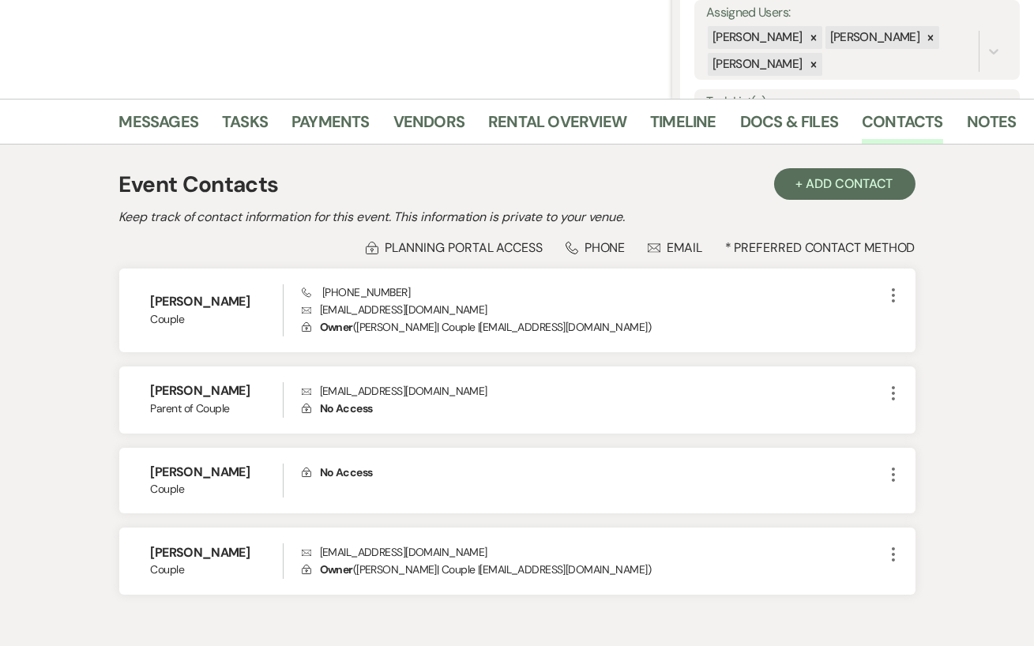
scroll to position [322, 0]
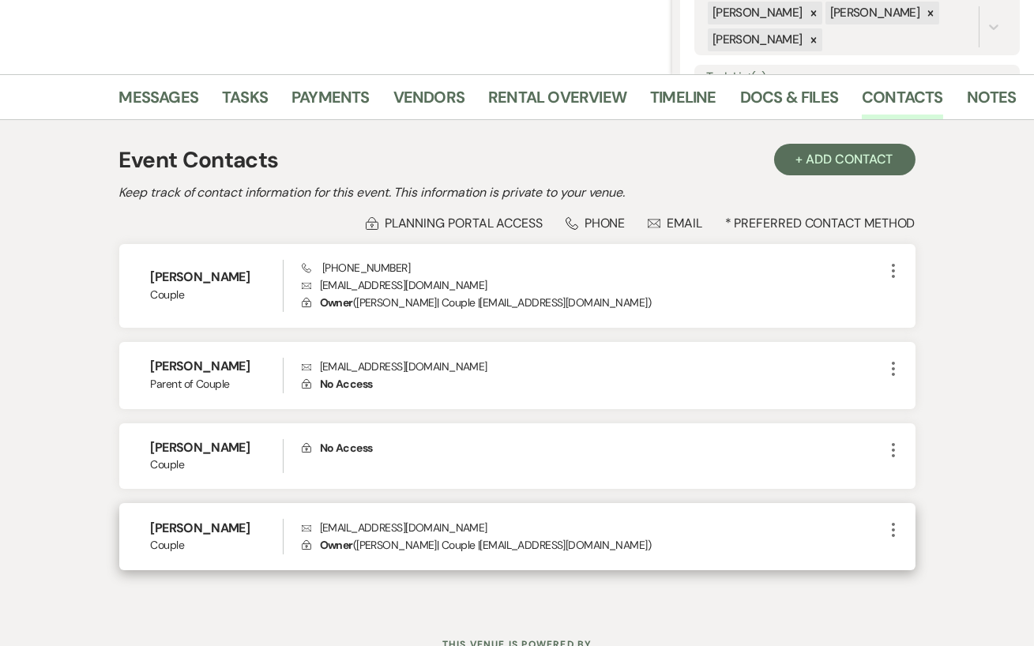
click at [895, 529] on icon "More" at bounding box center [893, 529] width 19 height 19
click at [914, 555] on icon "Pencil" at bounding box center [909, 560] width 13 height 13
select select "1"
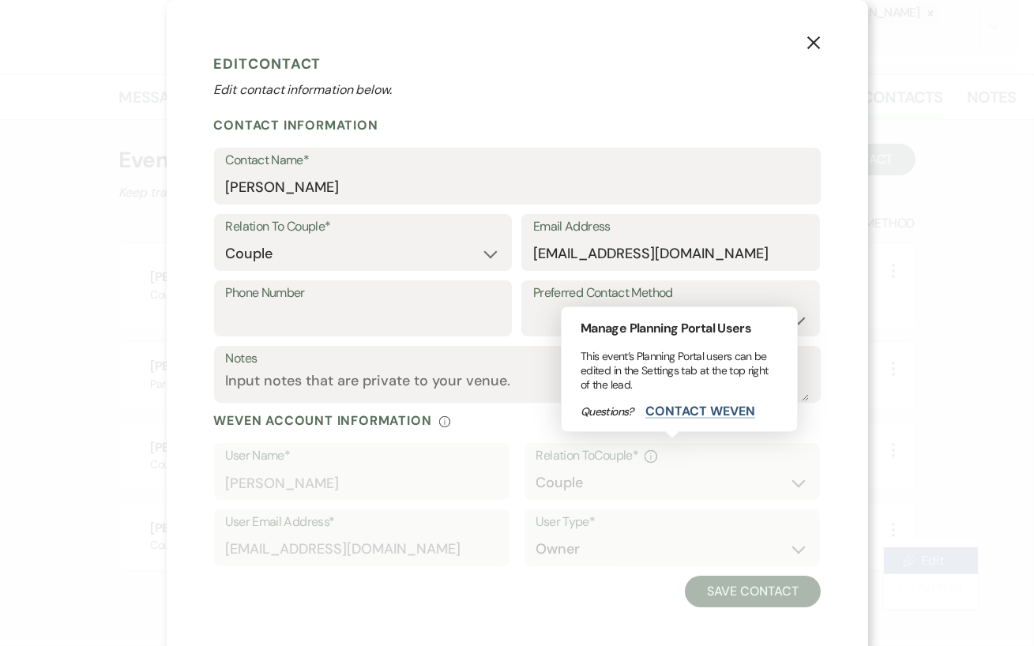
scroll to position [8, 0]
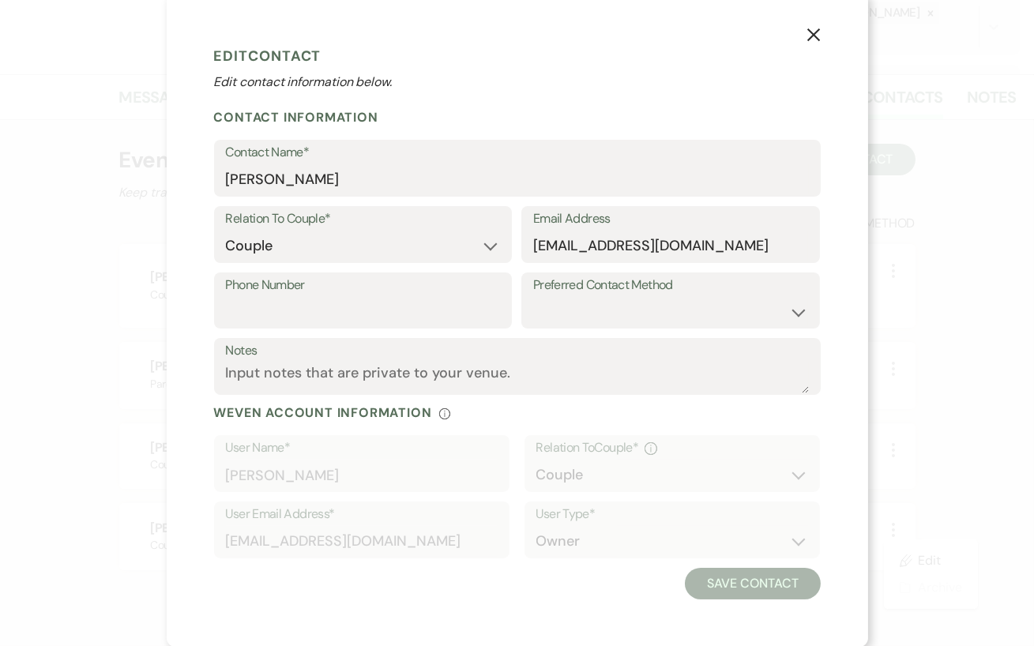
click at [817, 30] on use "button" at bounding box center [812, 34] width 13 height 13
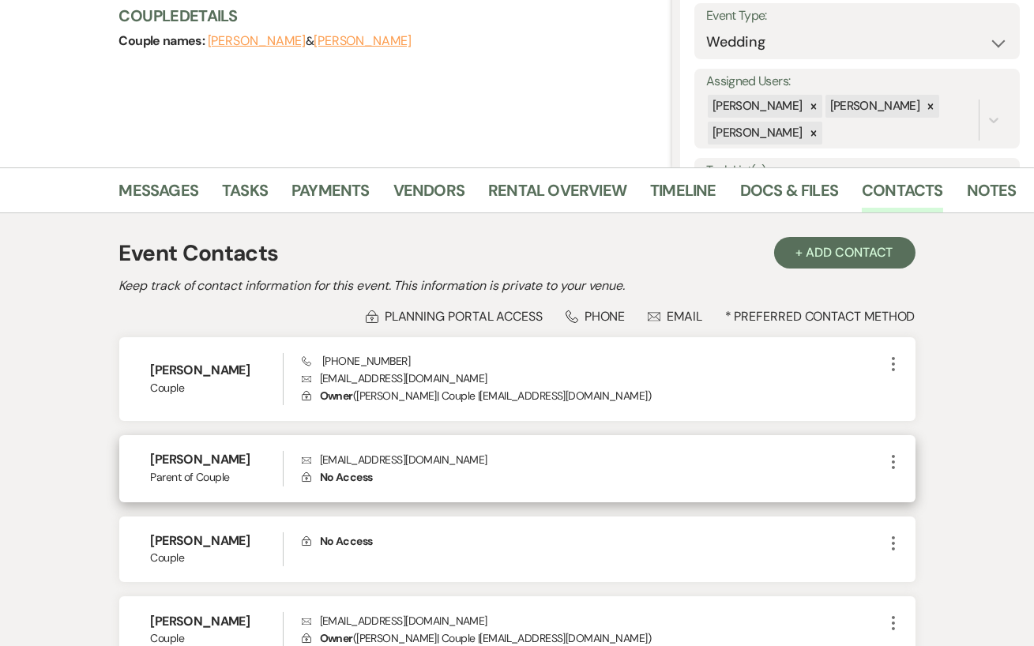
scroll to position [0, 0]
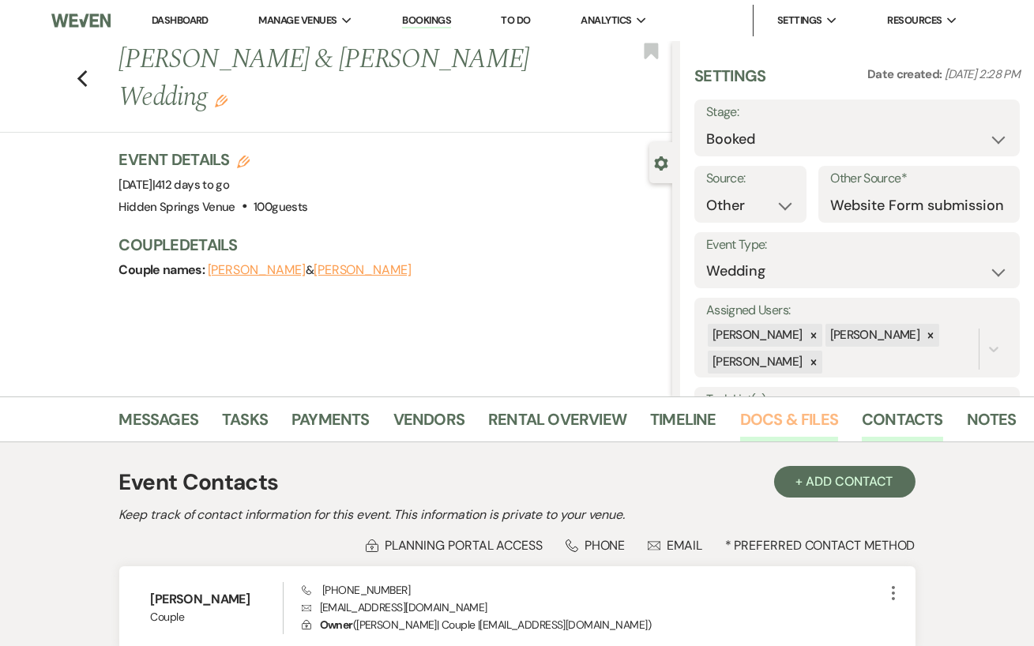
click at [768, 408] on link "Docs & Files" at bounding box center [789, 424] width 98 height 35
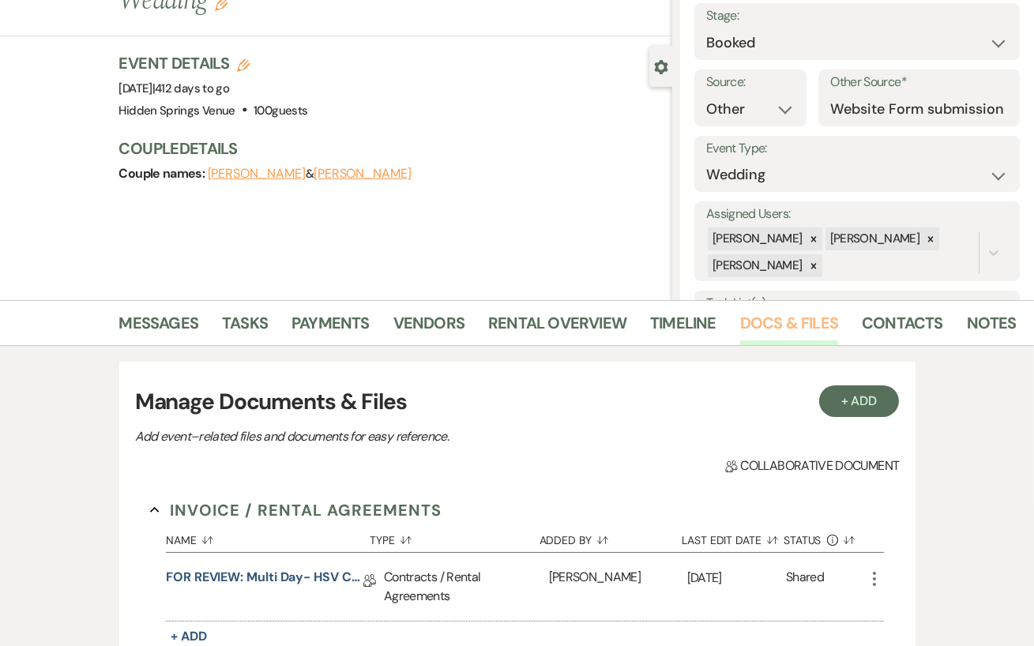
scroll to position [104, 0]
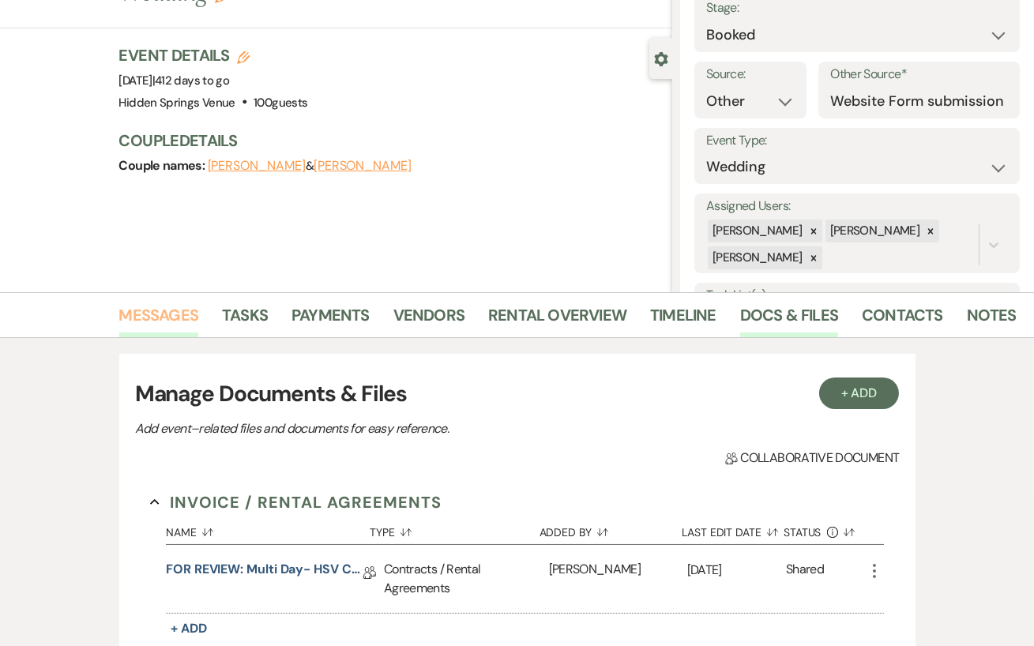
click at [150, 312] on link "Messages" at bounding box center [159, 319] width 80 height 35
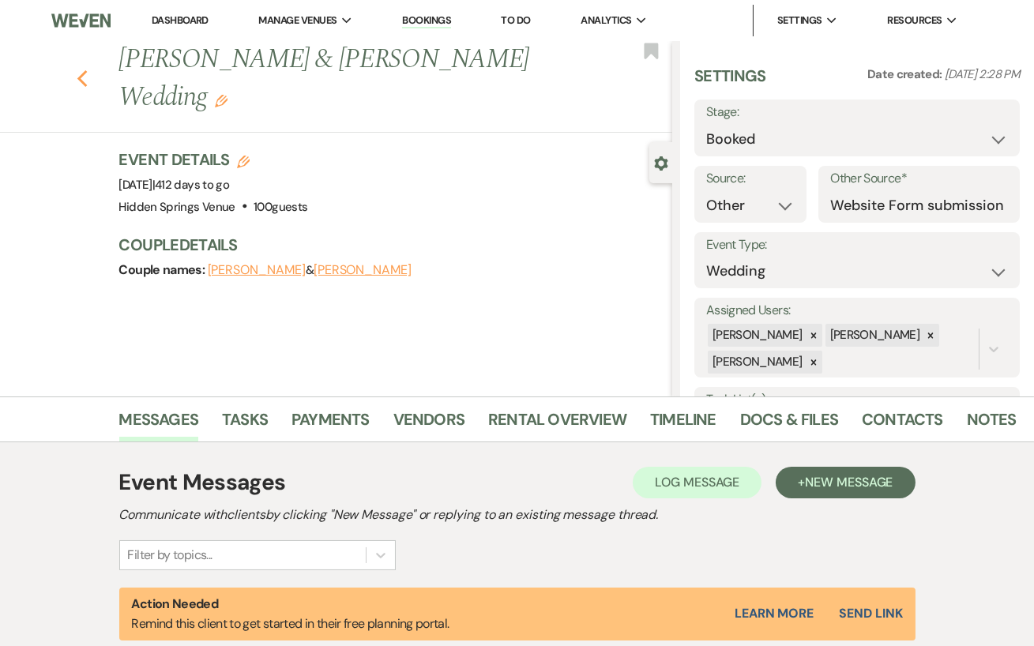
click at [82, 69] on icon "Previous" at bounding box center [83, 78] width 12 height 19
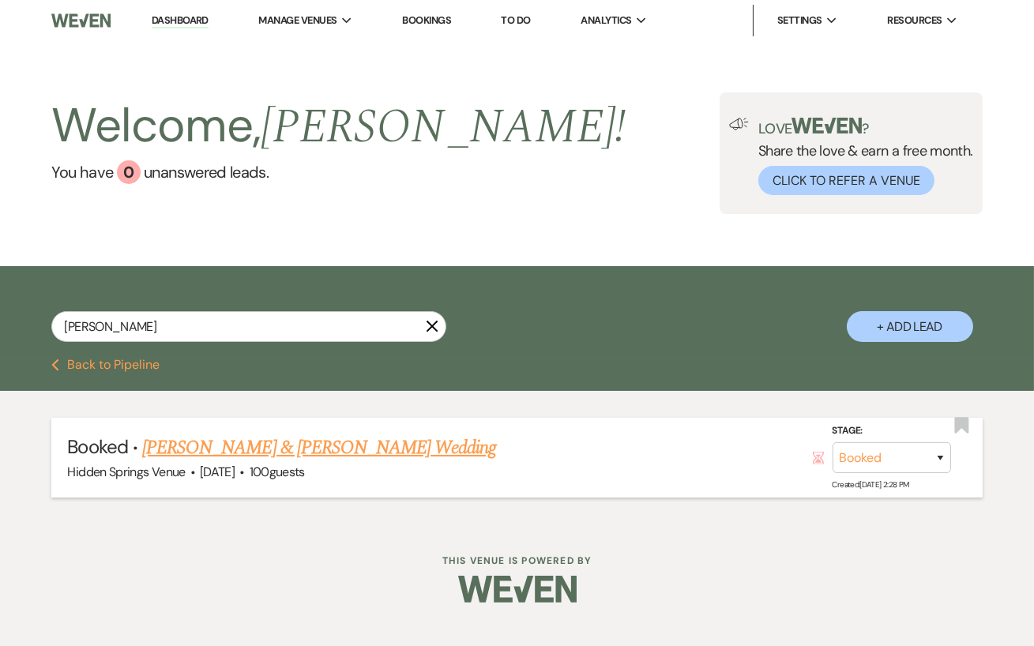
click at [819, 463] on use at bounding box center [818, 458] width 11 height 13
click at [324, 449] on link "[PERSON_NAME] & [PERSON_NAME] Wedding" at bounding box center [319, 448] width 354 height 28
select select "14"
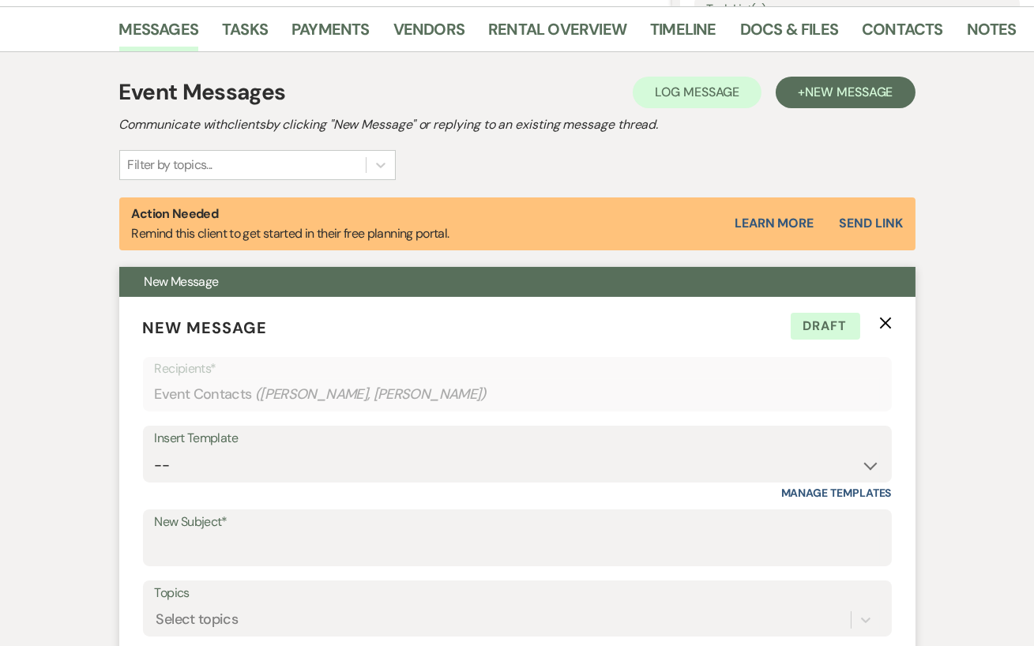
scroll to position [465, 0]
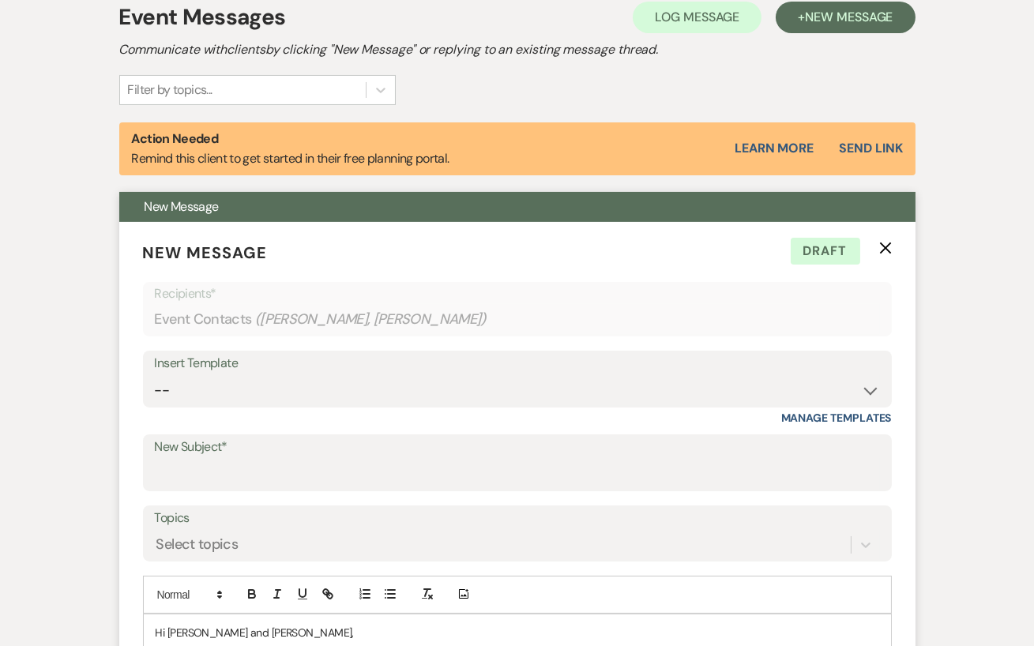
click at [889, 257] on p "New Message X Draft" at bounding box center [517, 253] width 749 height 24
click at [880, 246] on icon "X" at bounding box center [885, 248] width 13 height 13
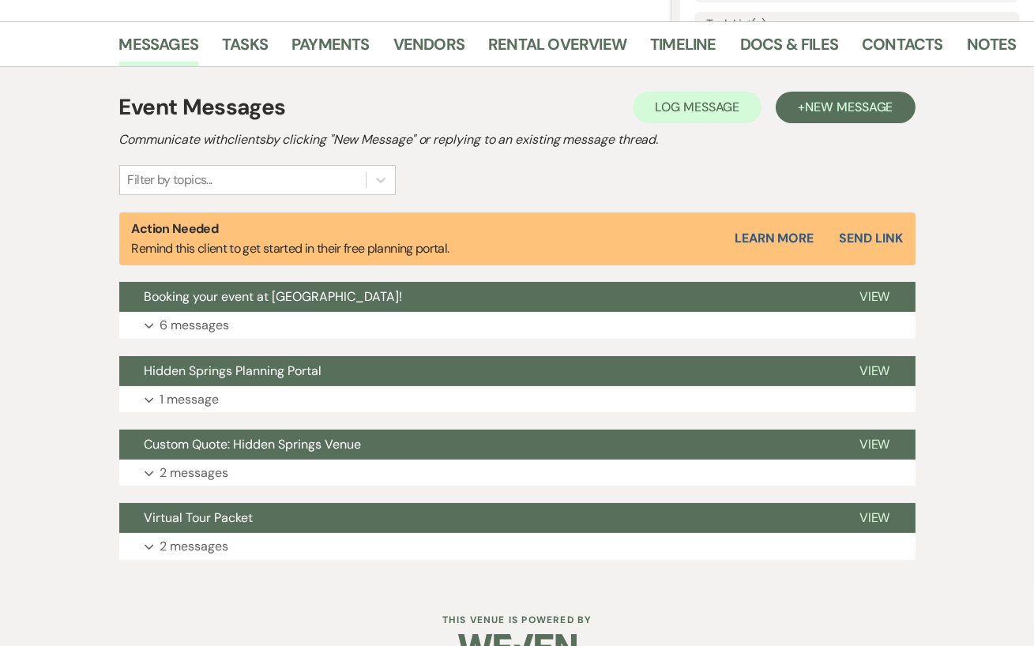
scroll to position [358, 0]
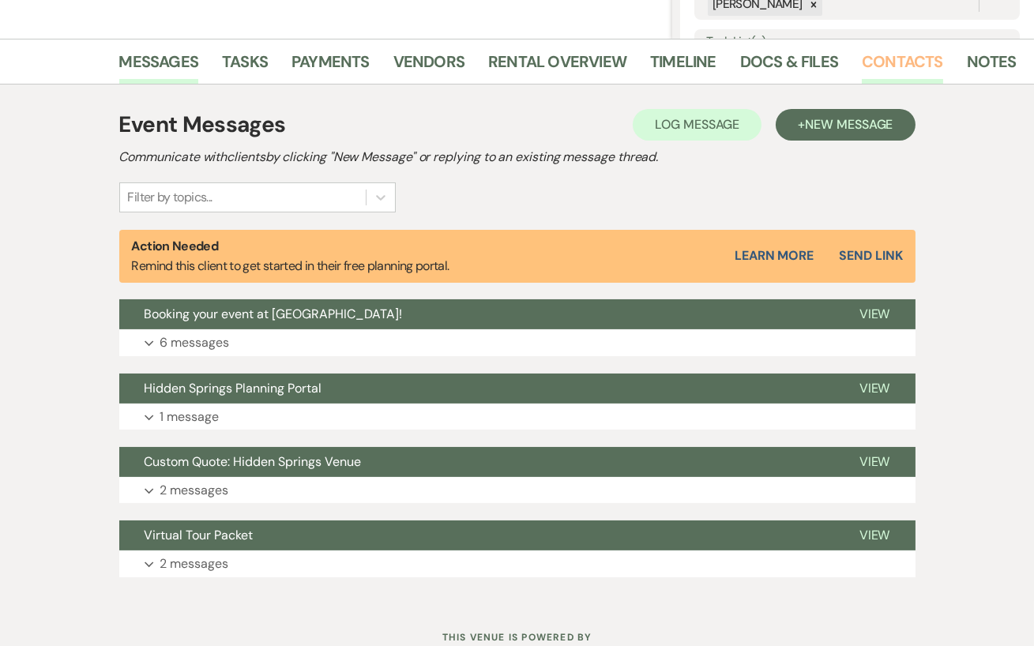
click at [884, 74] on link "Contacts" at bounding box center [902, 66] width 81 height 35
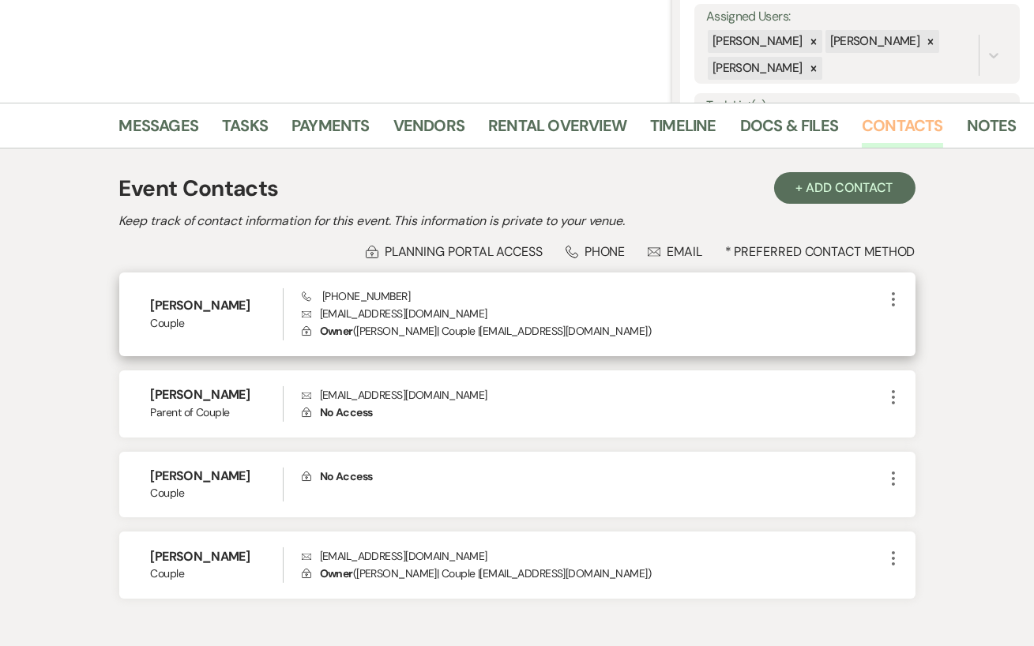
scroll to position [287, 0]
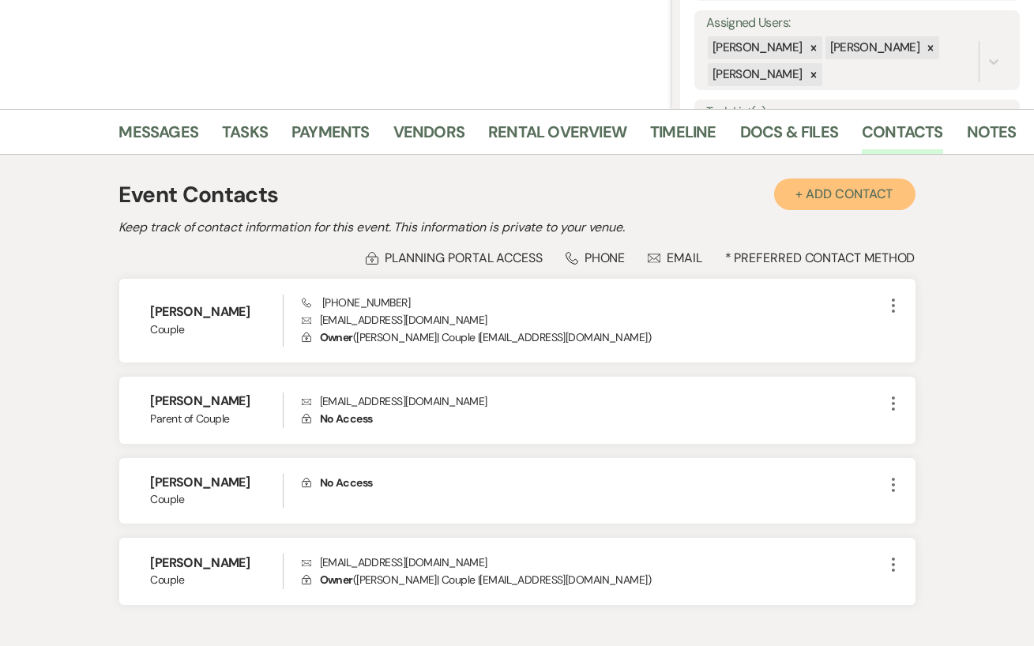
click at [863, 196] on button "+ Add Contact" at bounding box center [844, 194] width 141 height 32
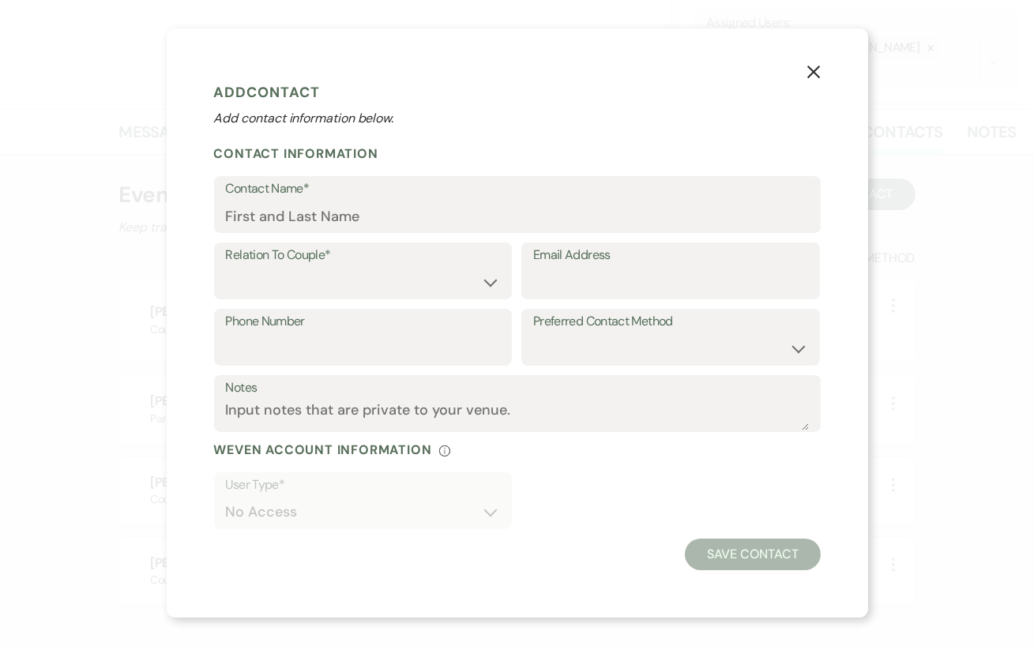
click at [818, 77] on use "button" at bounding box center [812, 72] width 13 height 13
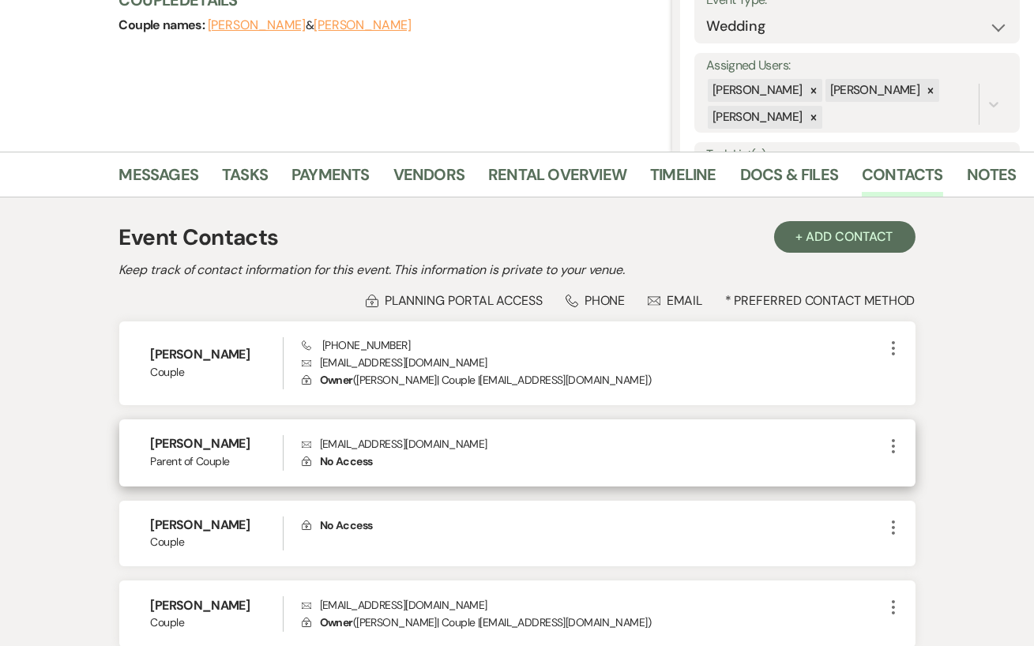
scroll to position [246, 0]
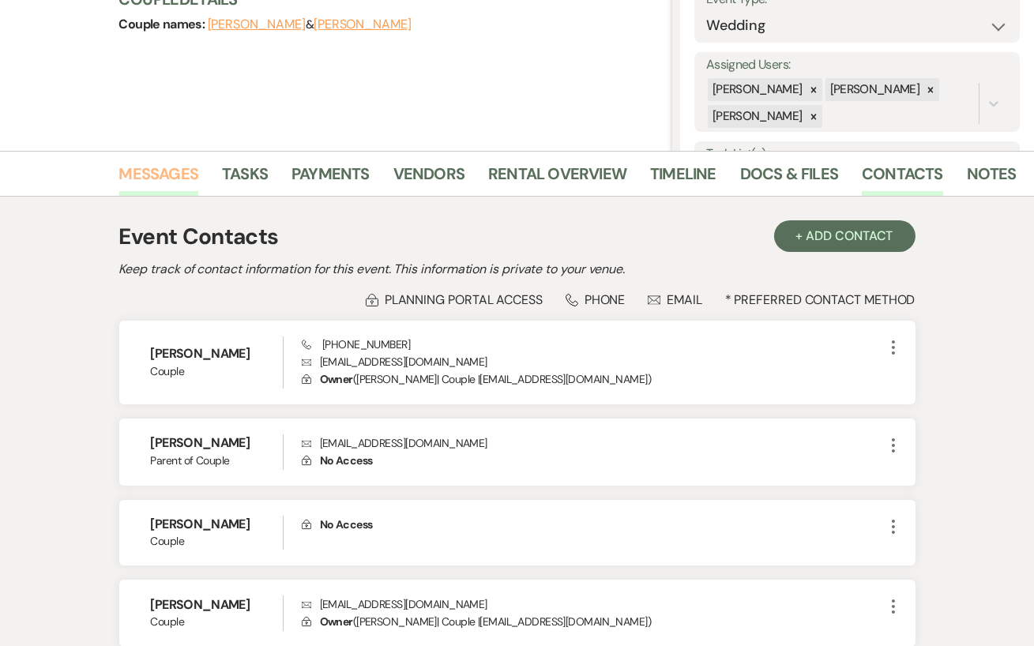
click at [169, 163] on link "Messages" at bounding box center [159, 178] width 80 height 35
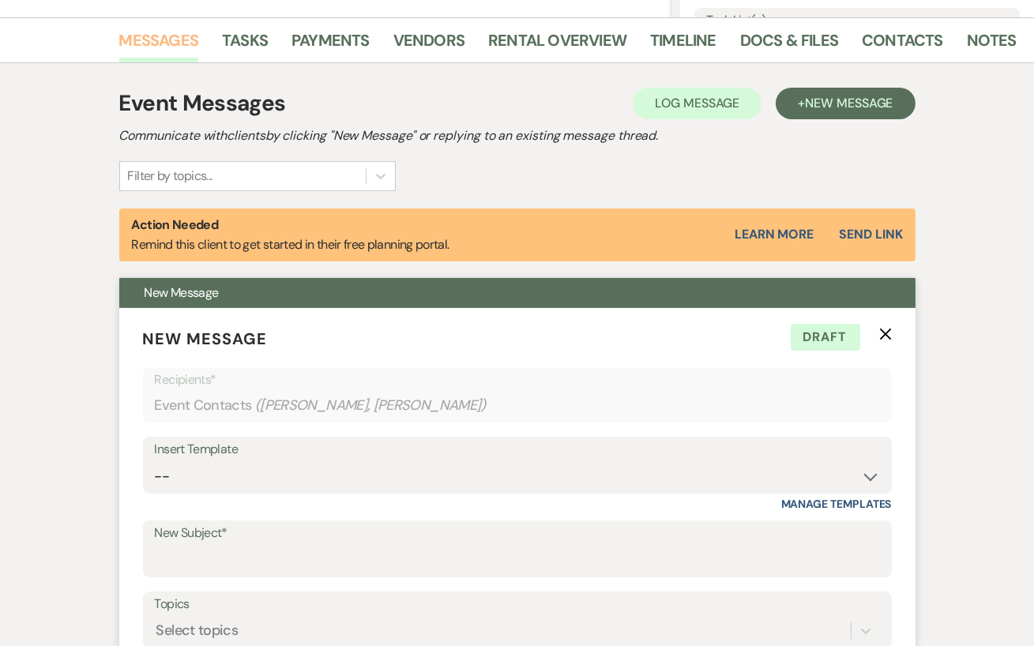
scroll to position [452, 0]
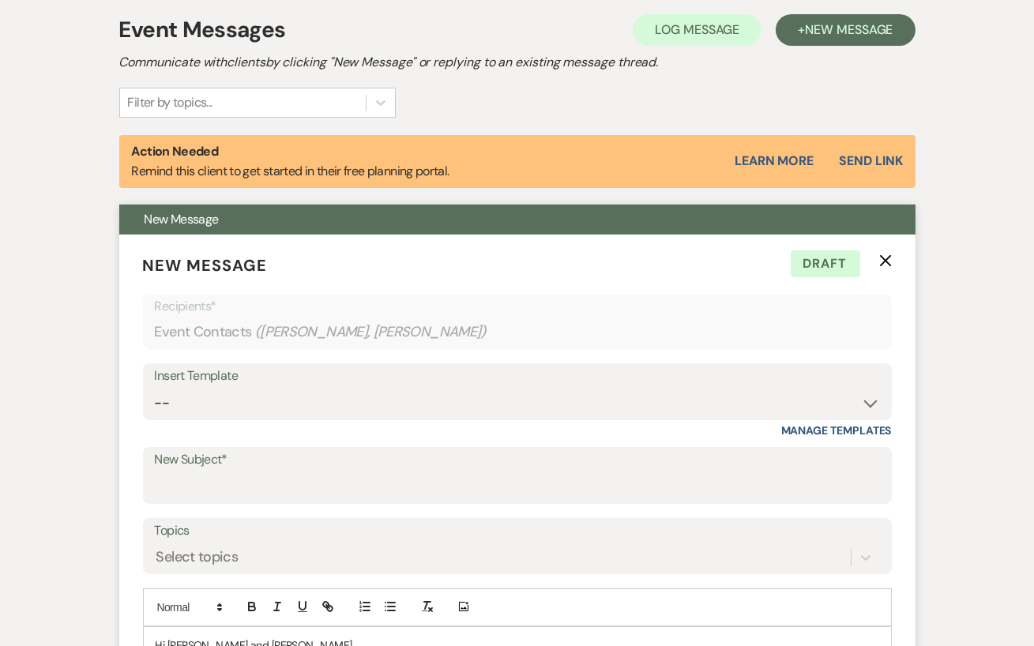
click at [890, 261] on icon "X" at bounding box center [885, 260] width 13 height 13
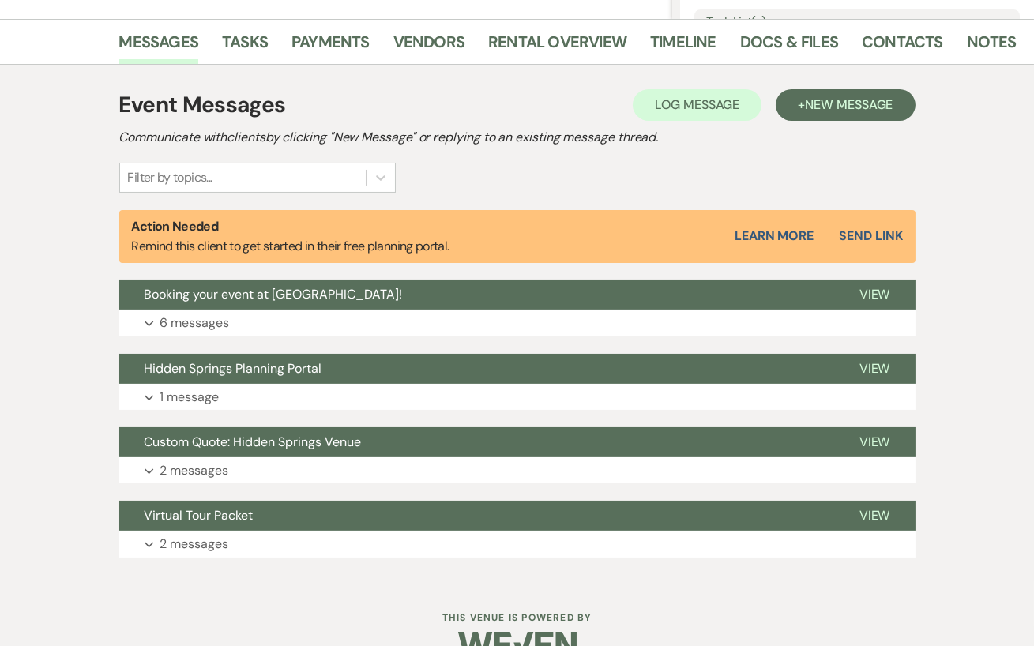
scroll to position [374, 0]
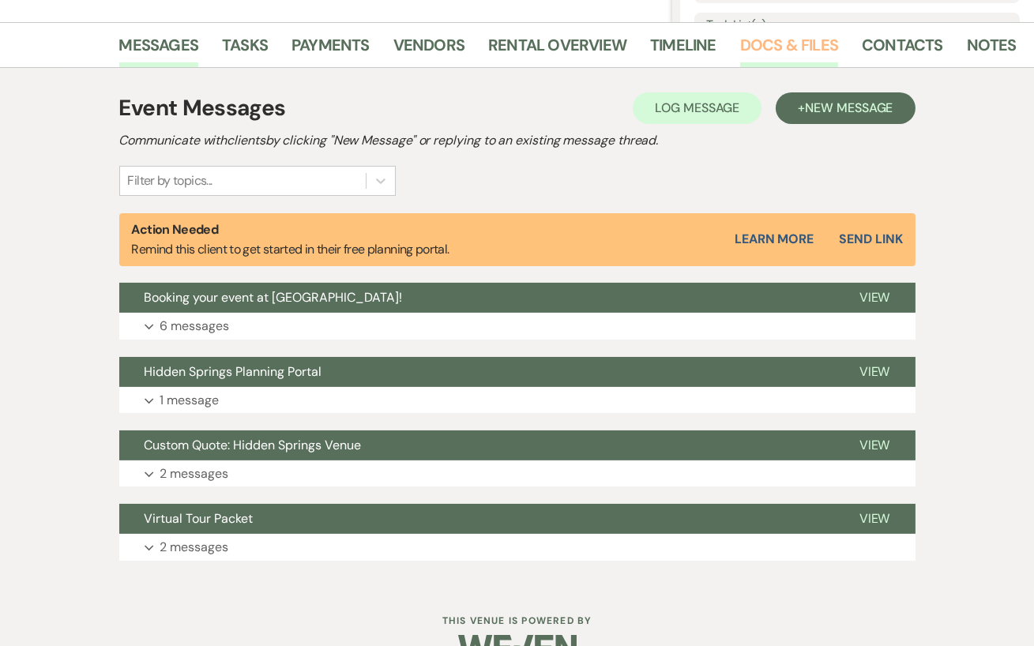
click at [783, 43] on link "Docs & Files" at bounding box center [789, 49] width 98 height 35
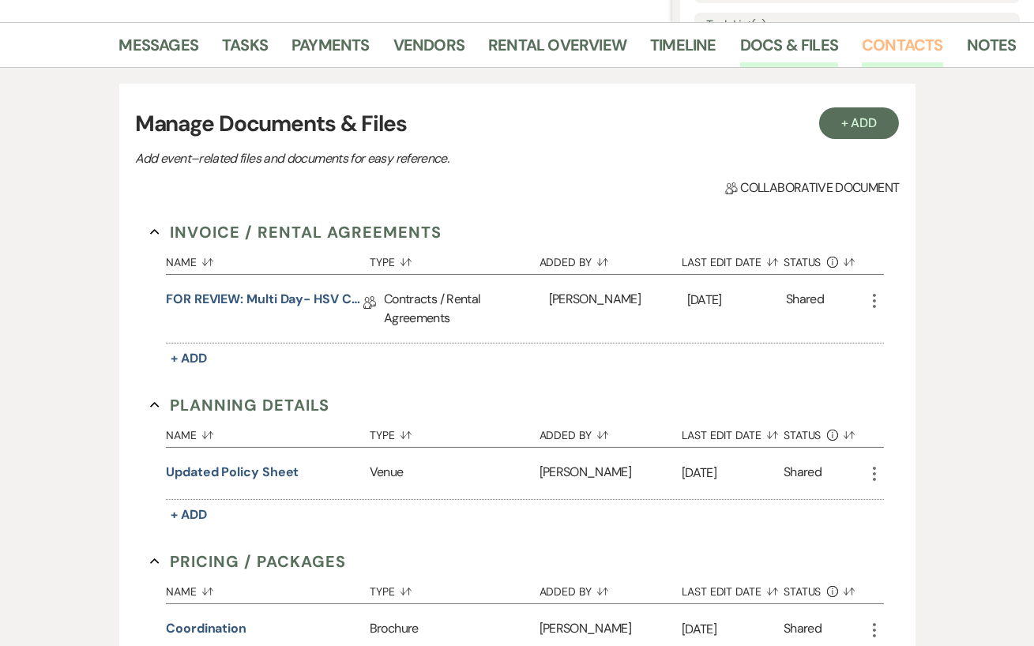
click at [892, 39] on link "Contacts" at bounding box center [902, 49] width 81 height 35
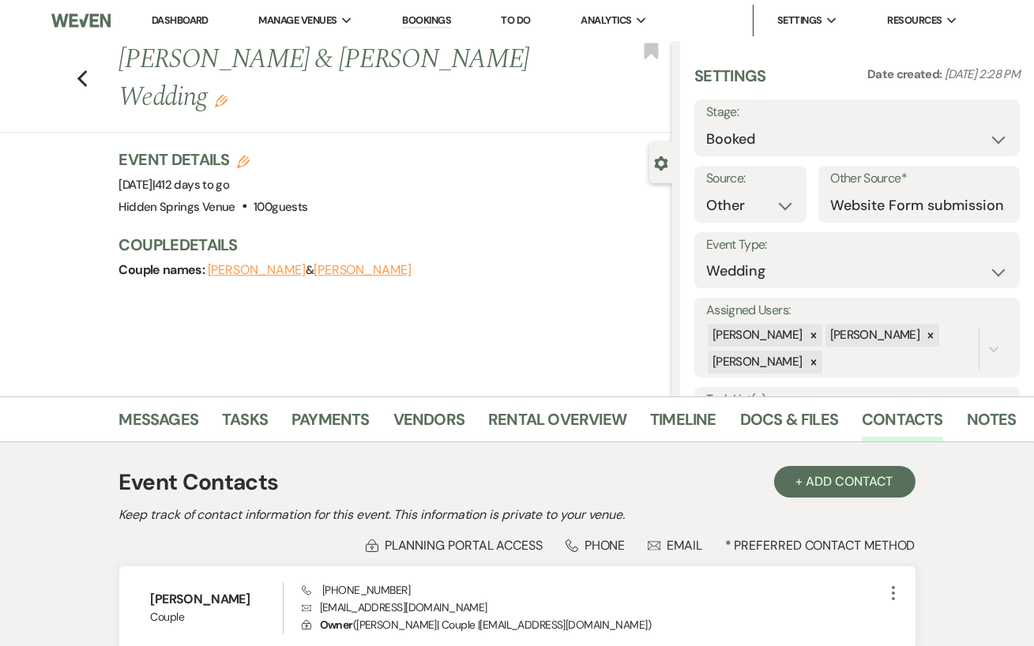
click at [247, 264] on button "[PERSON_NAME]" at bounding box center [257, 270] width 98 height 13
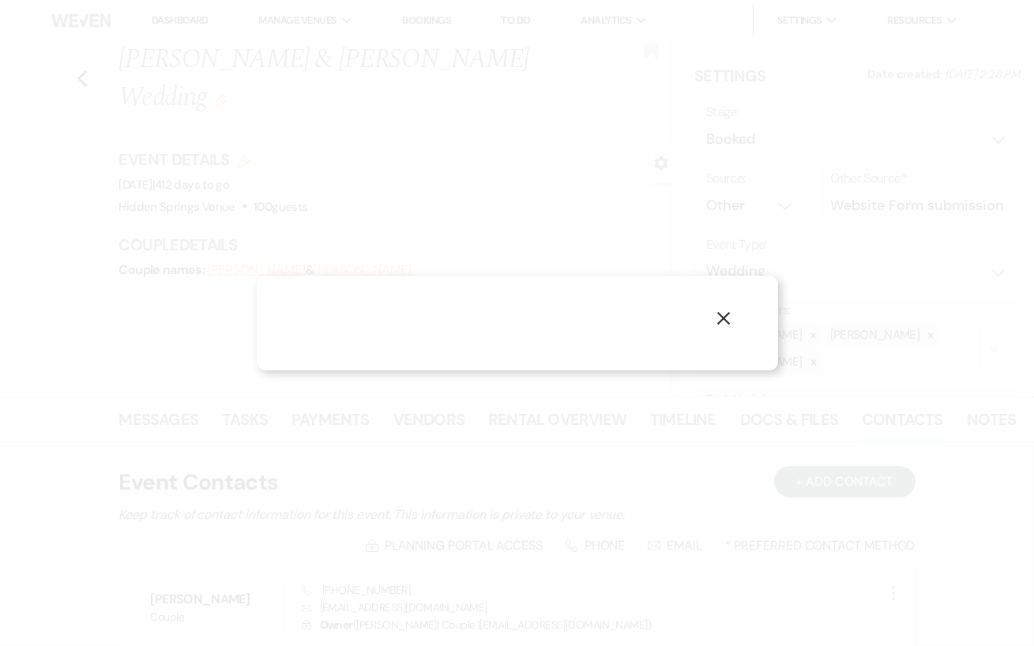
select select "1"
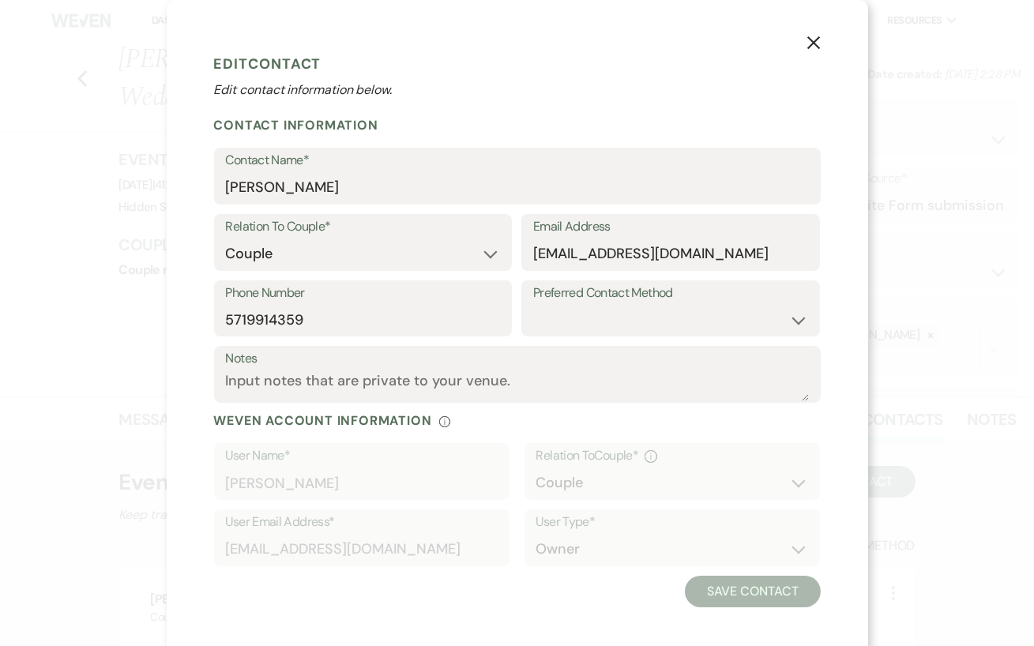
click at [816, 43] on icon "X" at bounding box center [813, 43] width 14 height 14
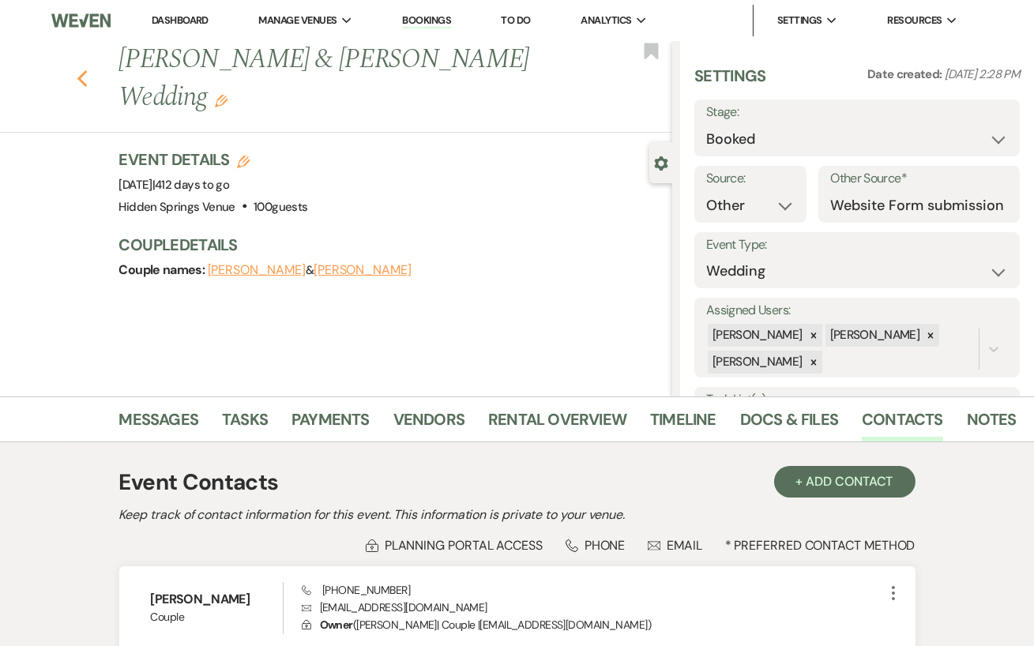
click at [84, 70] on use "button" at bounding box center [82, 78] width 10 height 17
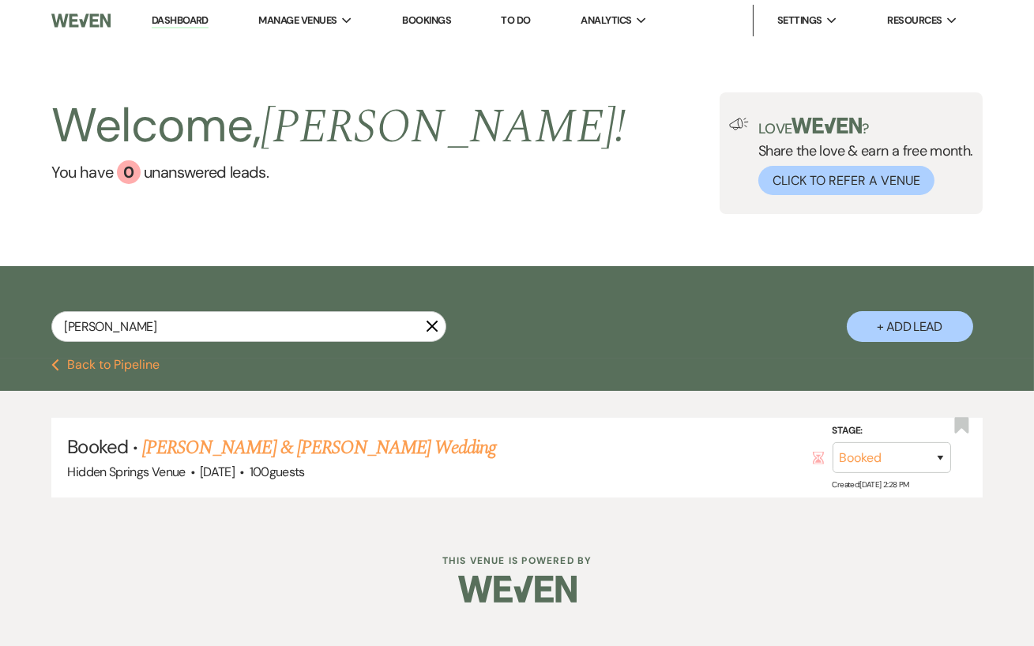
click at [431, 329] on icon "X" at bounding box center [432, 326] width 13 height 13
